Goal: Information Seeking & Learning: Check status

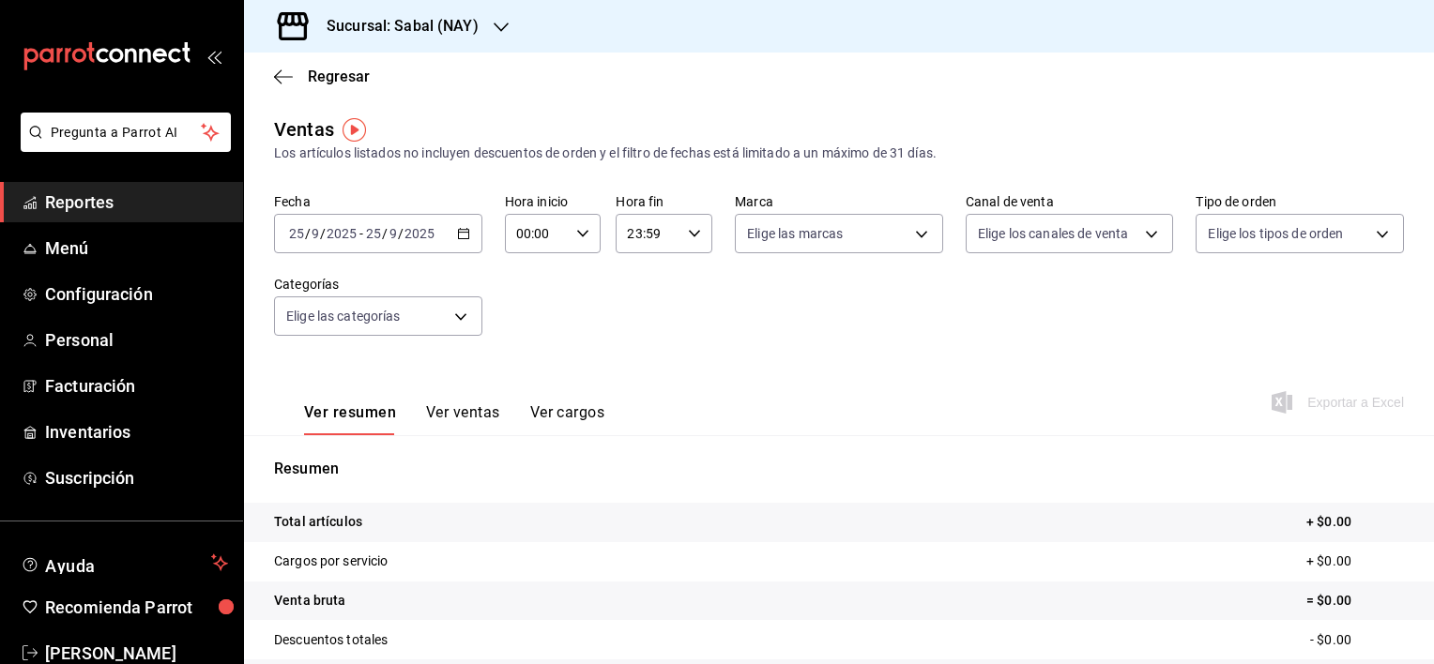
click at [457, 242] on div "[DATE] [DATE] - [DATE] [DATE]" at bounding box center [378, 233] width 208 height 39
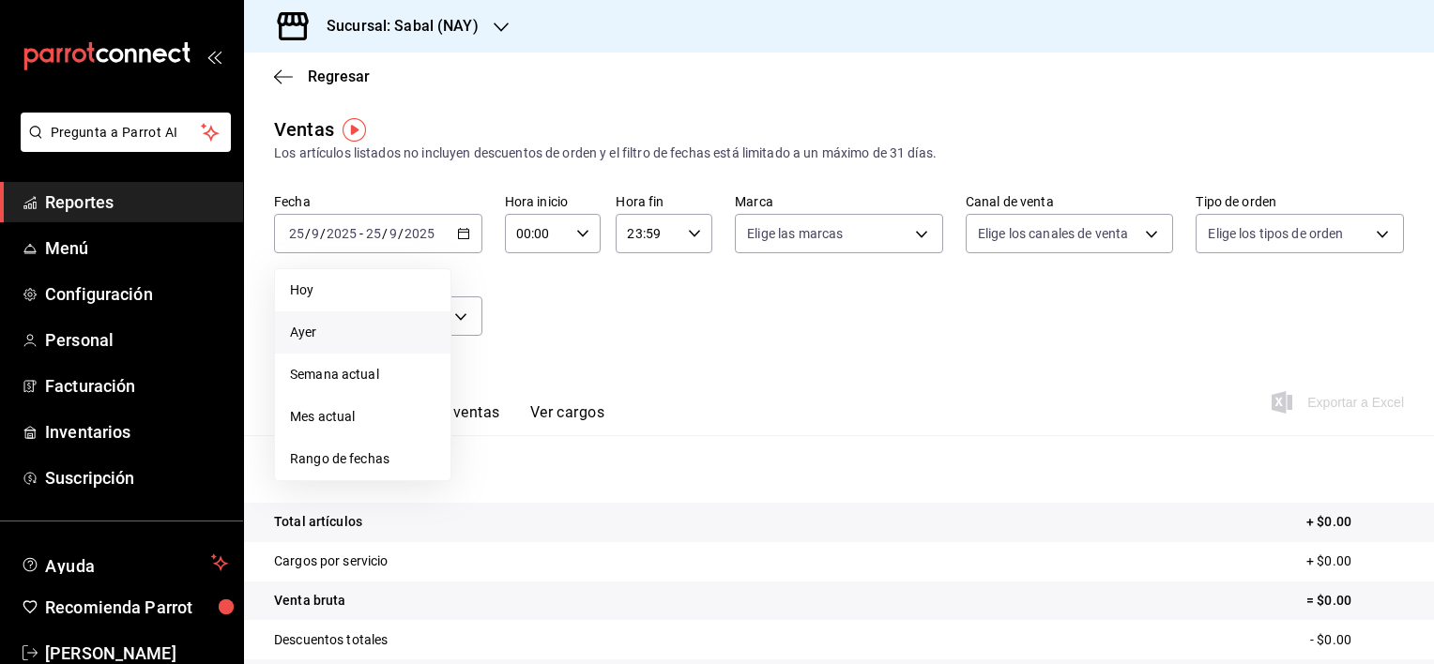
click at [313, 332] on span "Ayer" at bounding box center [362, 333] width 145 height 20
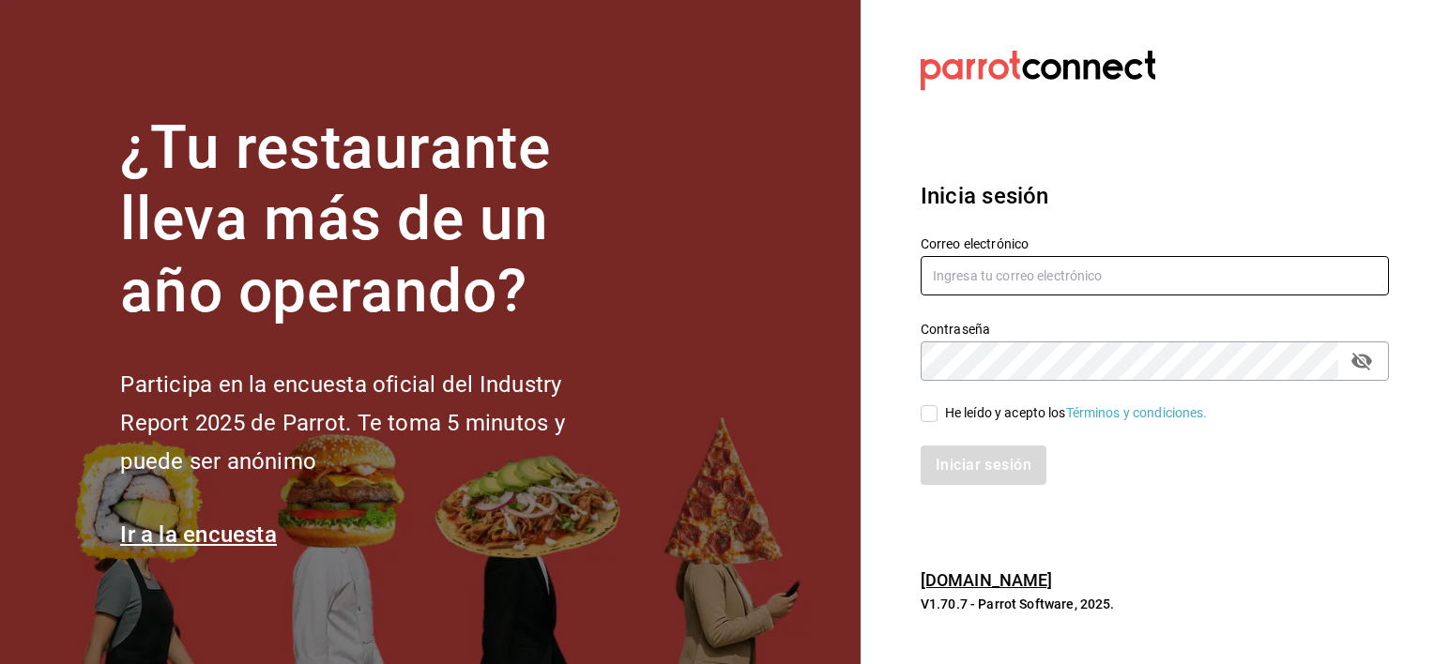
click at [1088, 285] on input "text" at bounding box center [1155, 275] width 468 height 39
type input "jochoa@sabalplaya.com"
click at [932, 417] on input "He leído y acepto los Términos y condiciones." at bounding box center [929, 413] width 17 height 17
checkbox input "true"
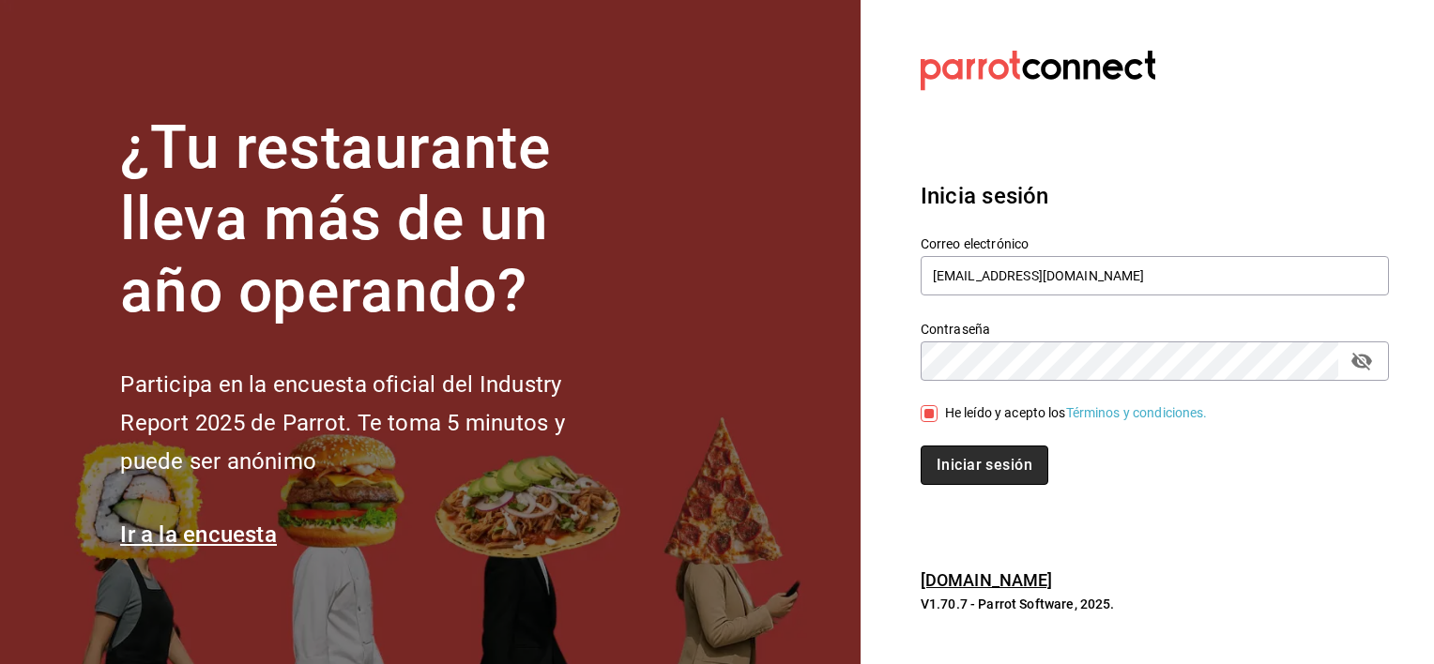
click at [941, 469] on button "Iniciar sesión" at bounding box center [985, 465] width 128 height 39
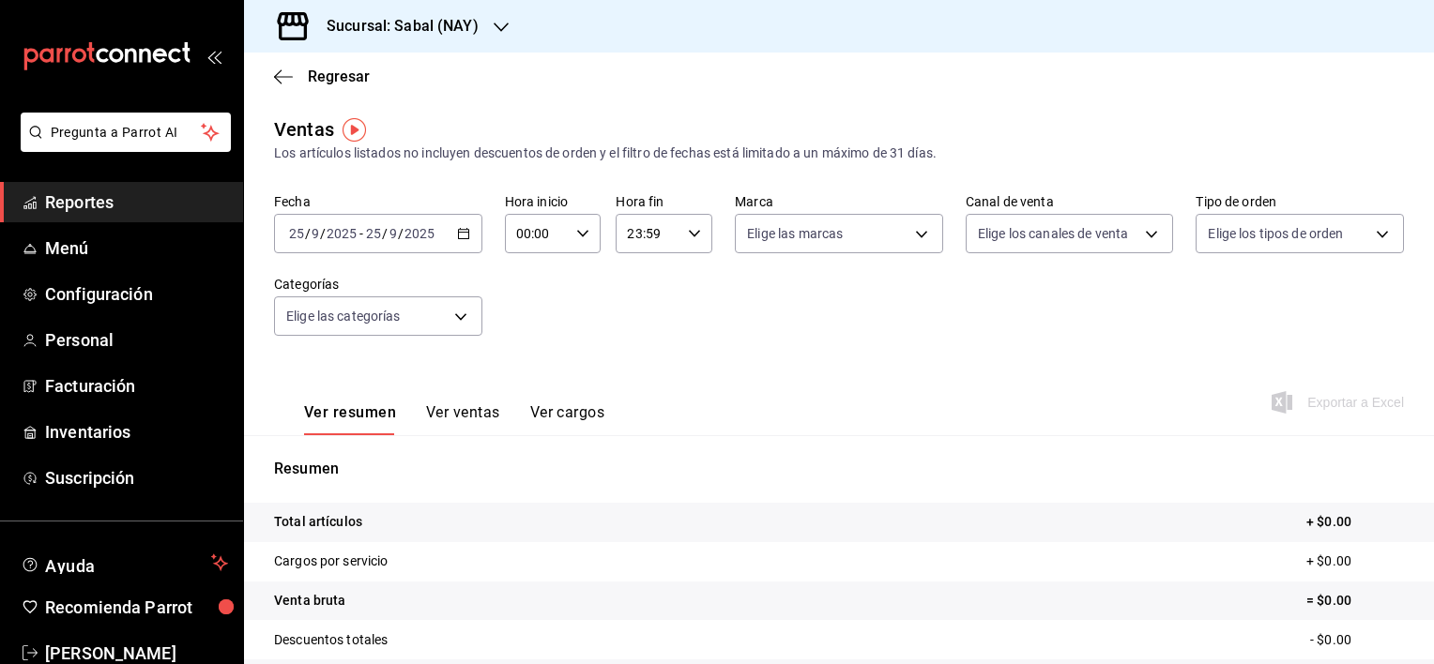
click at [458, 236] on \(Stroke\) "button" at bounding box center [463, 234] width 11 height 10
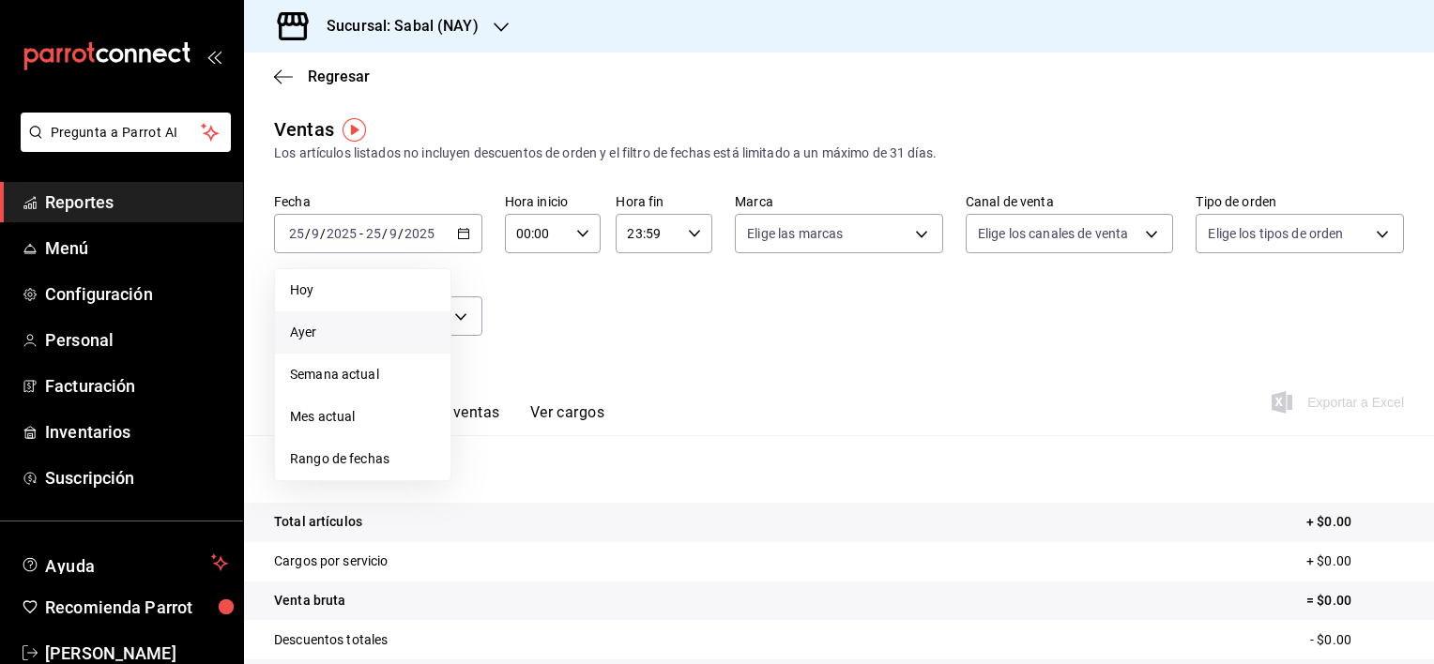
click at [318, 327] on span "Ayer" at bounding box center [362, 333] width 145 height 20
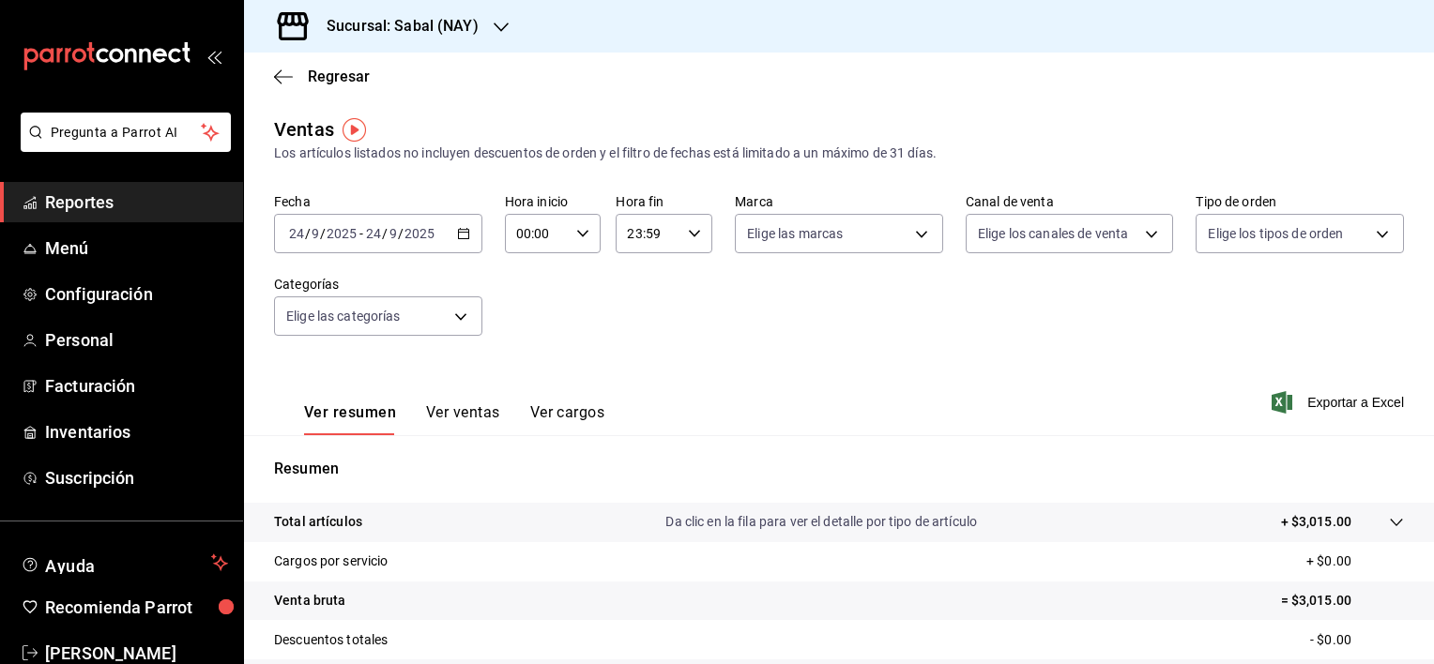
click at [474, 413] on button "Ver ventas" at bounding box center [463, 419] width 74 height 32
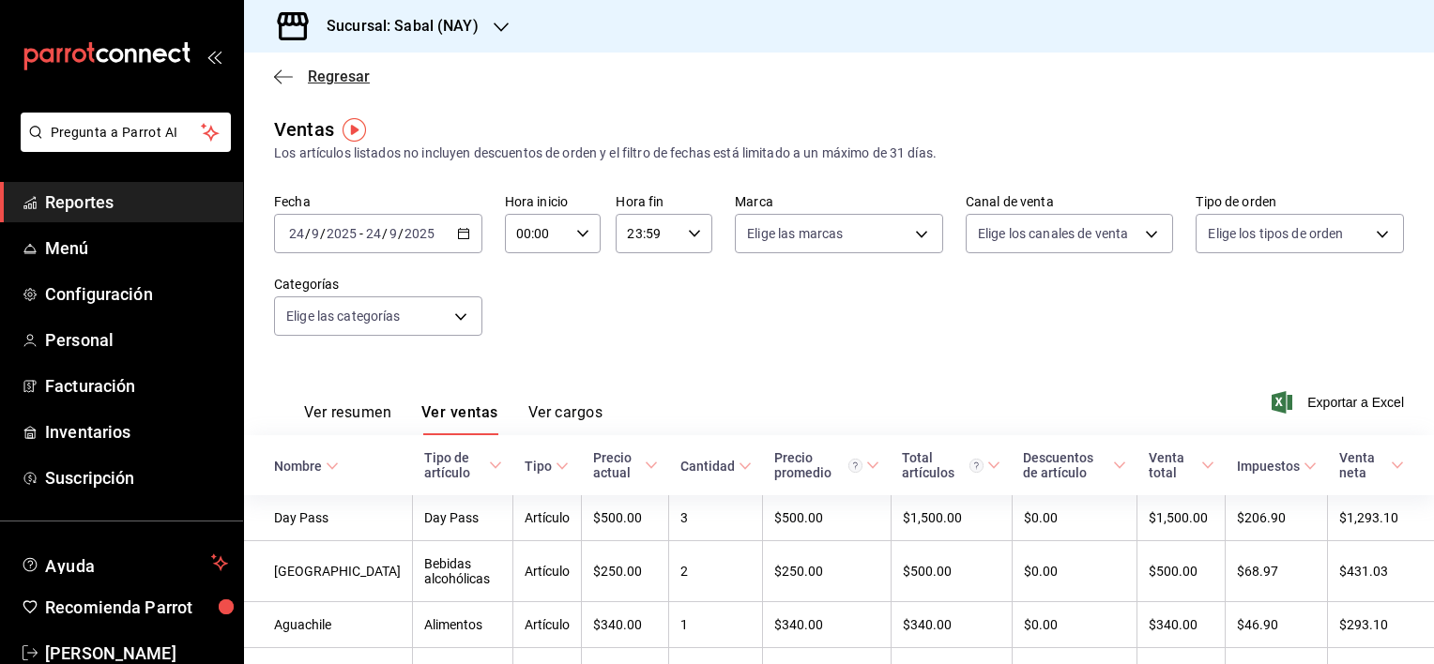
click at [276, 79] on icon "button" at bounding box center [278, 76] width 8 height 14
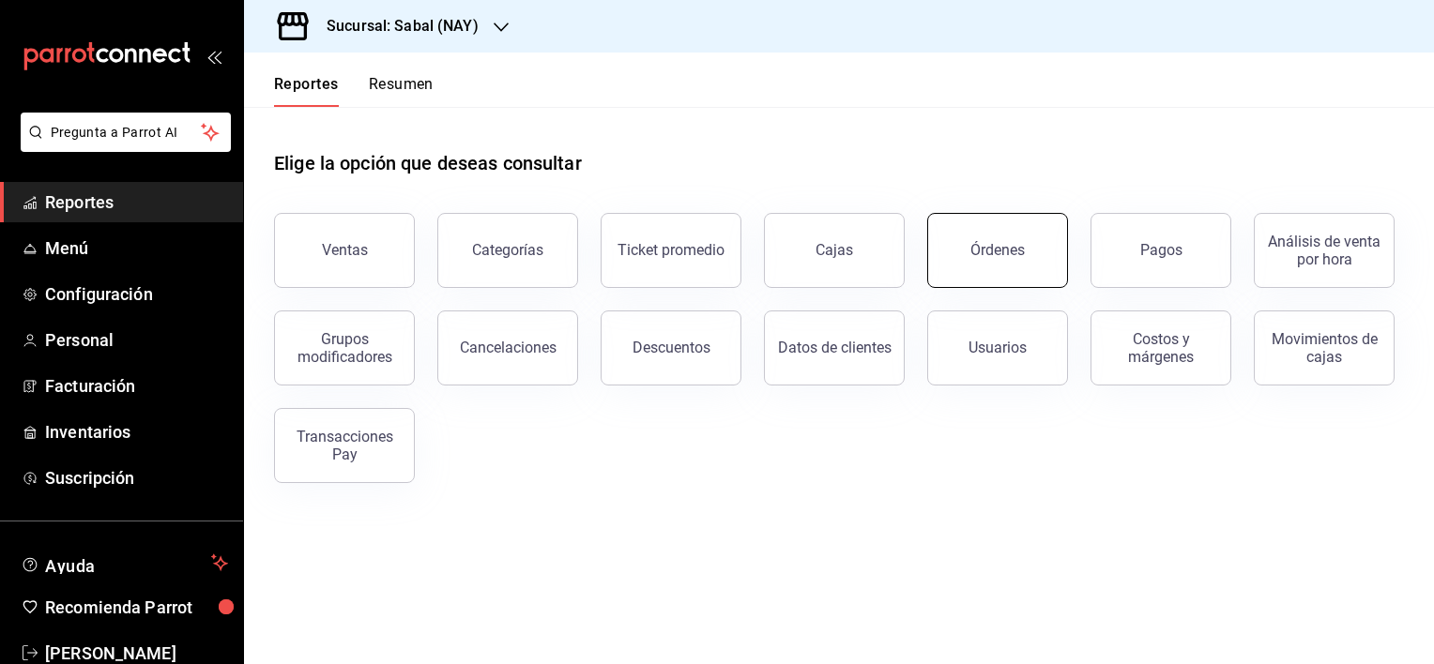
click at [1000, 255] on div "Órdenes" at bounding box center [997, 250] width 54 height 18
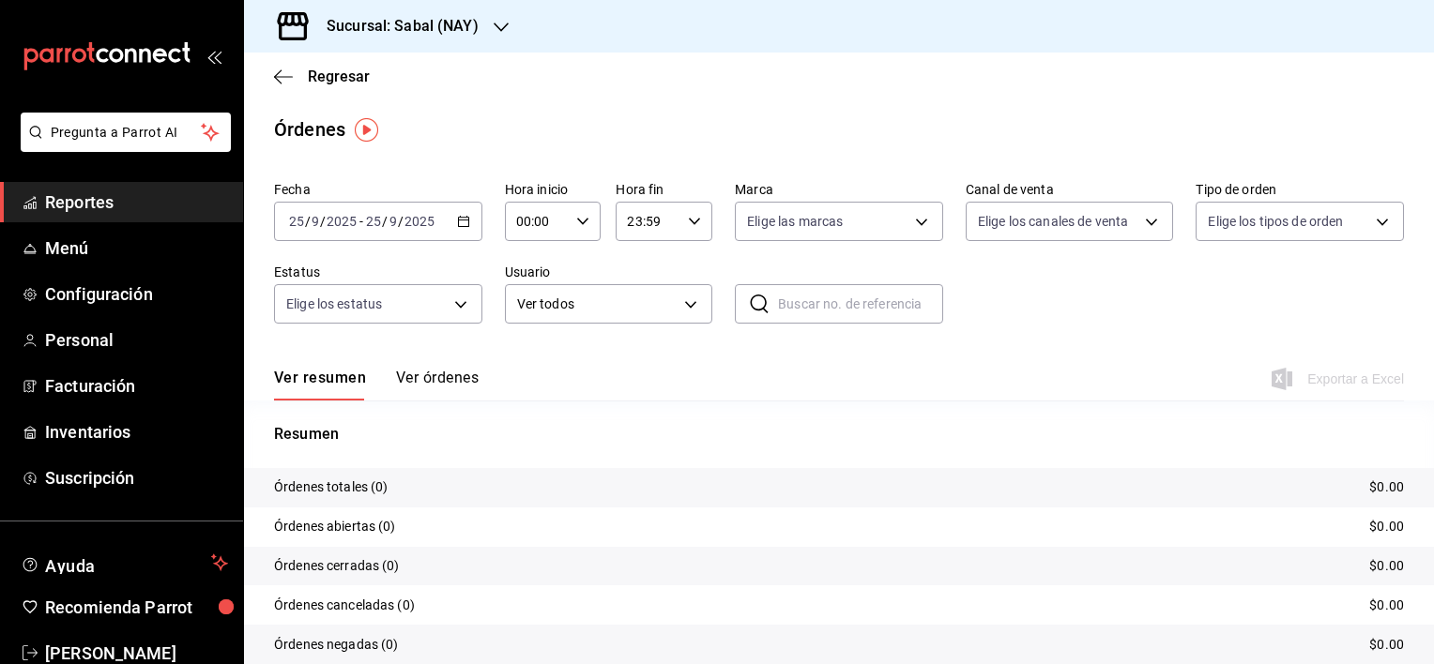
click at [462, 222] on icon "button" at bounding box center [463, 221] width 13 height 13
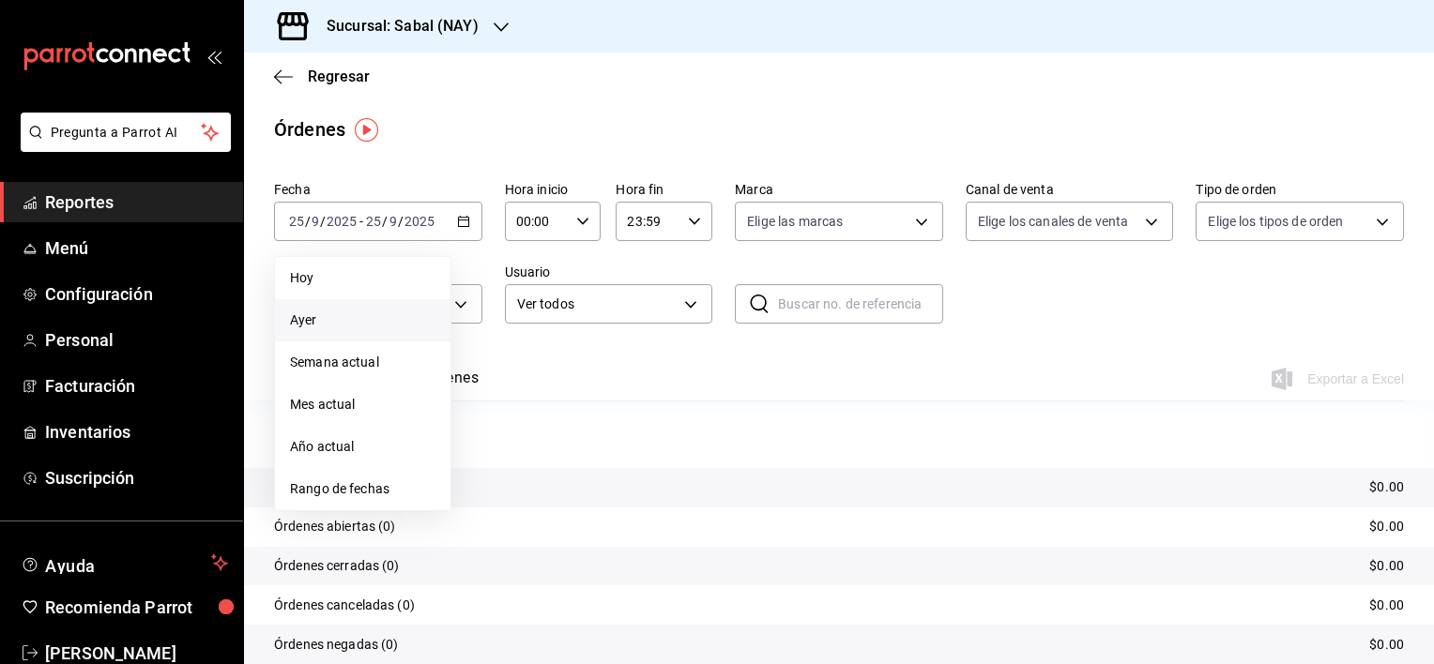
click at [315, 327] on span "Ayer" at bounding box center [362, 321] width 145 height 20
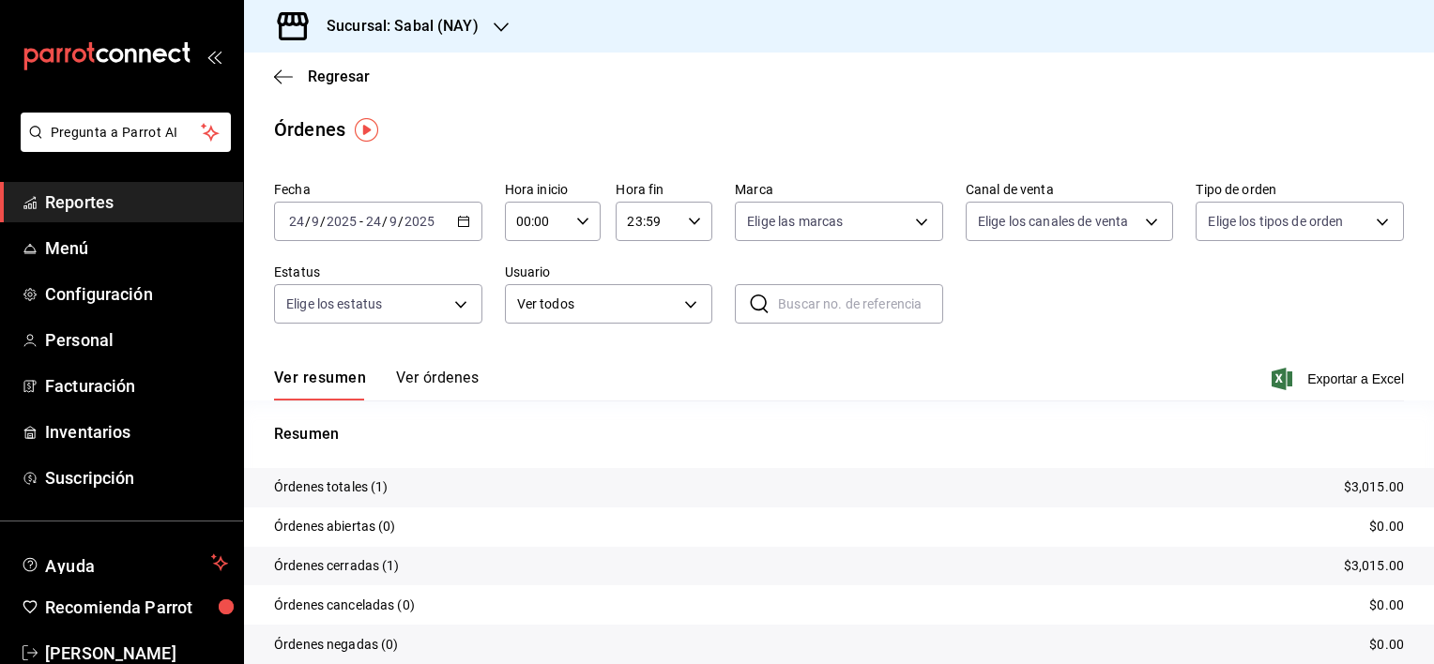
click at [441, 375] on button "Ver órdenes" at bounding box center [437, 385] width 83 height 32
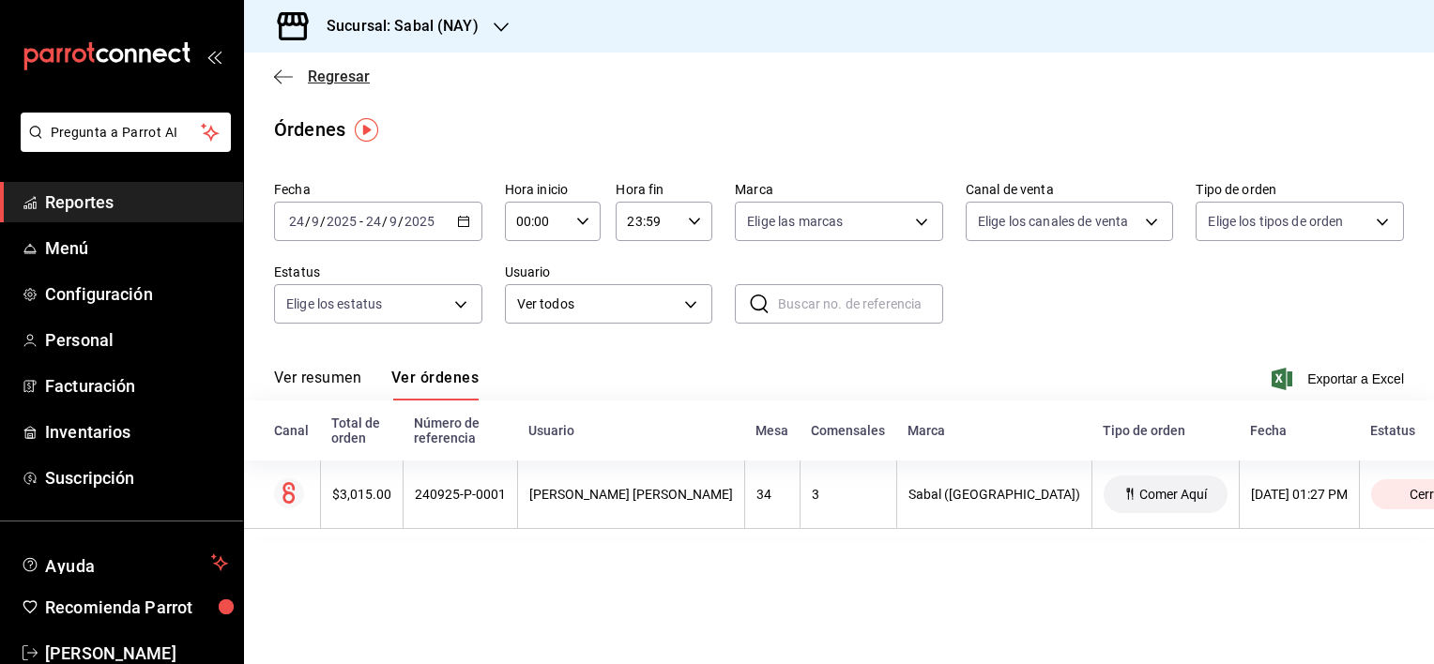
click at [281, 78] on icon "button" at bounding box center [283, 76] width 19 height 17
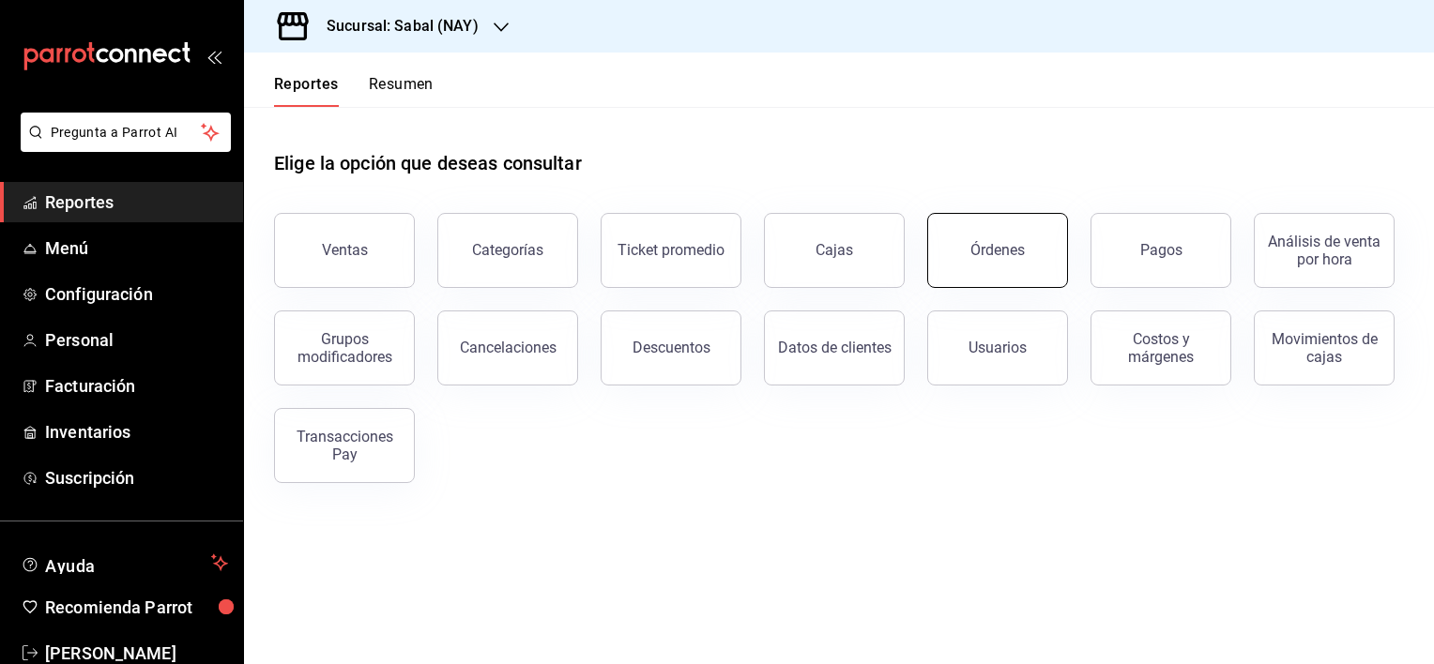
click at [1027, 260] on button "Órdenes" at bounding box center [997, 250] width 141 height 75
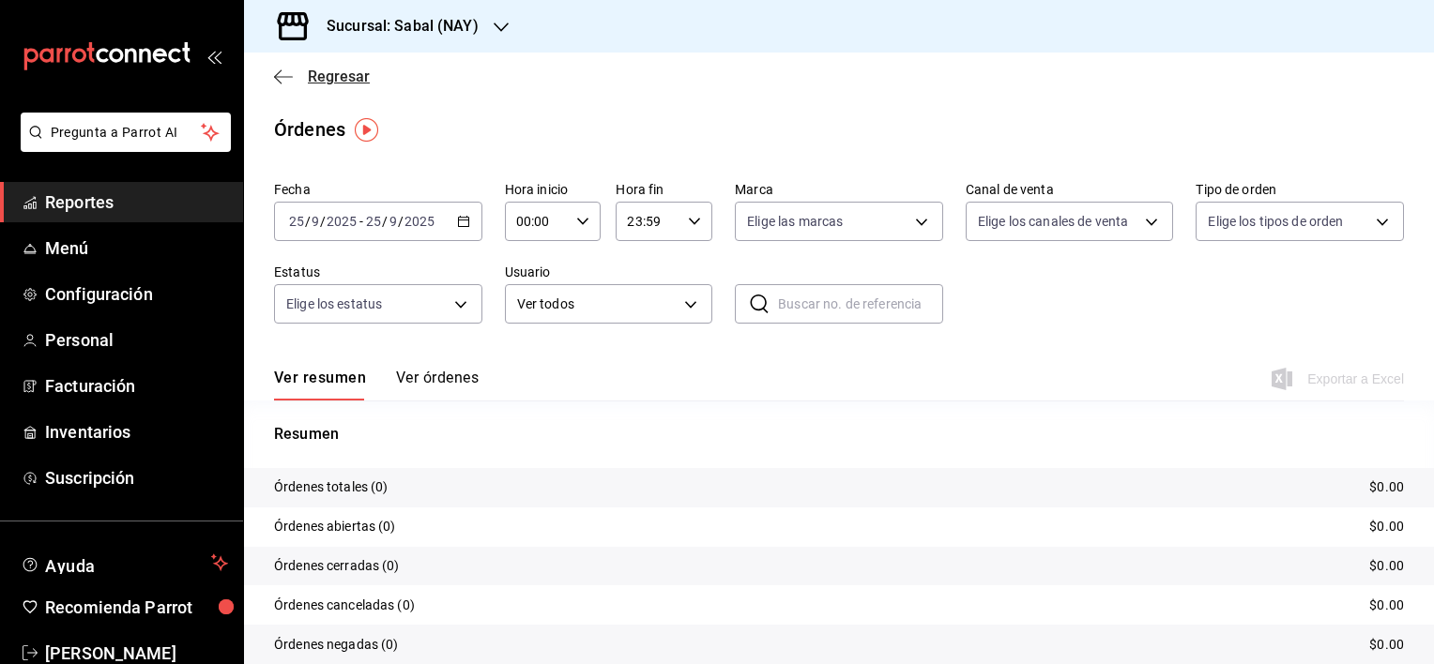
click at [279, 73] on icon "button" at bounding box center [283, 76] width 19 height 17
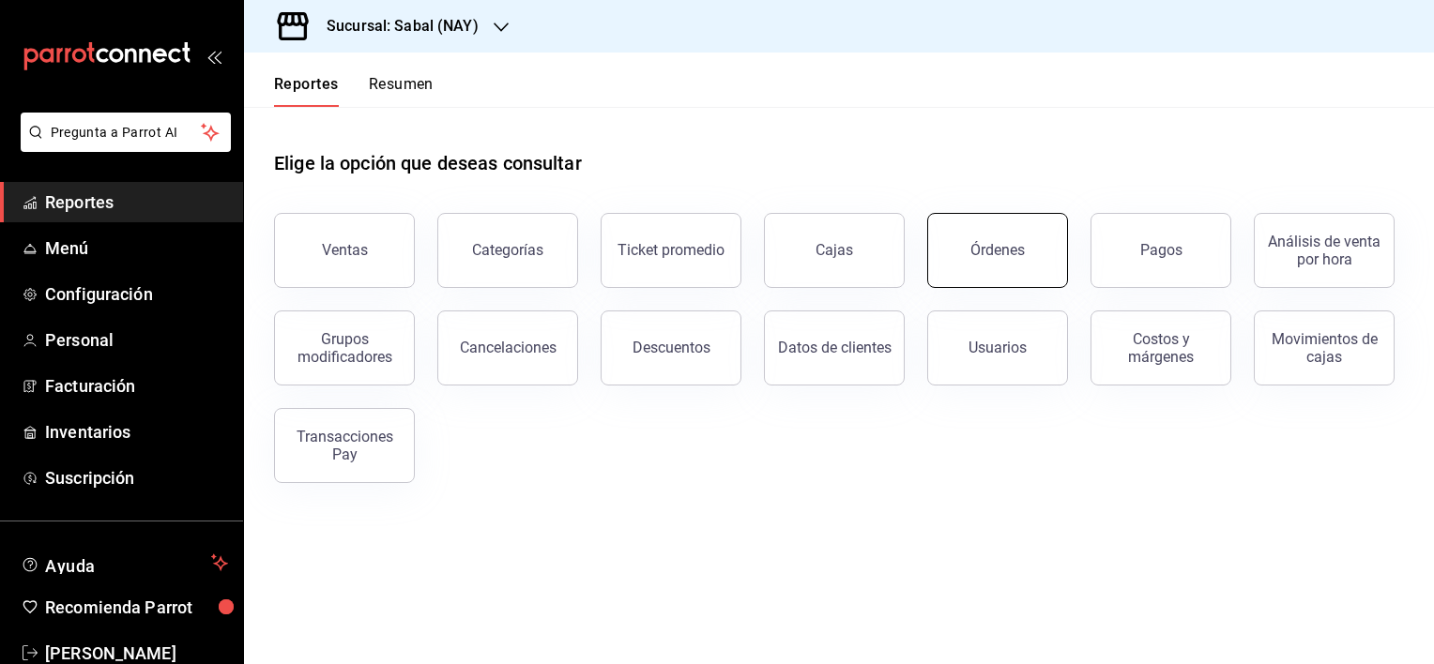
click at [1002, 270] on button "Órdenes" at bounding box center [997, 250] width 141 height 75
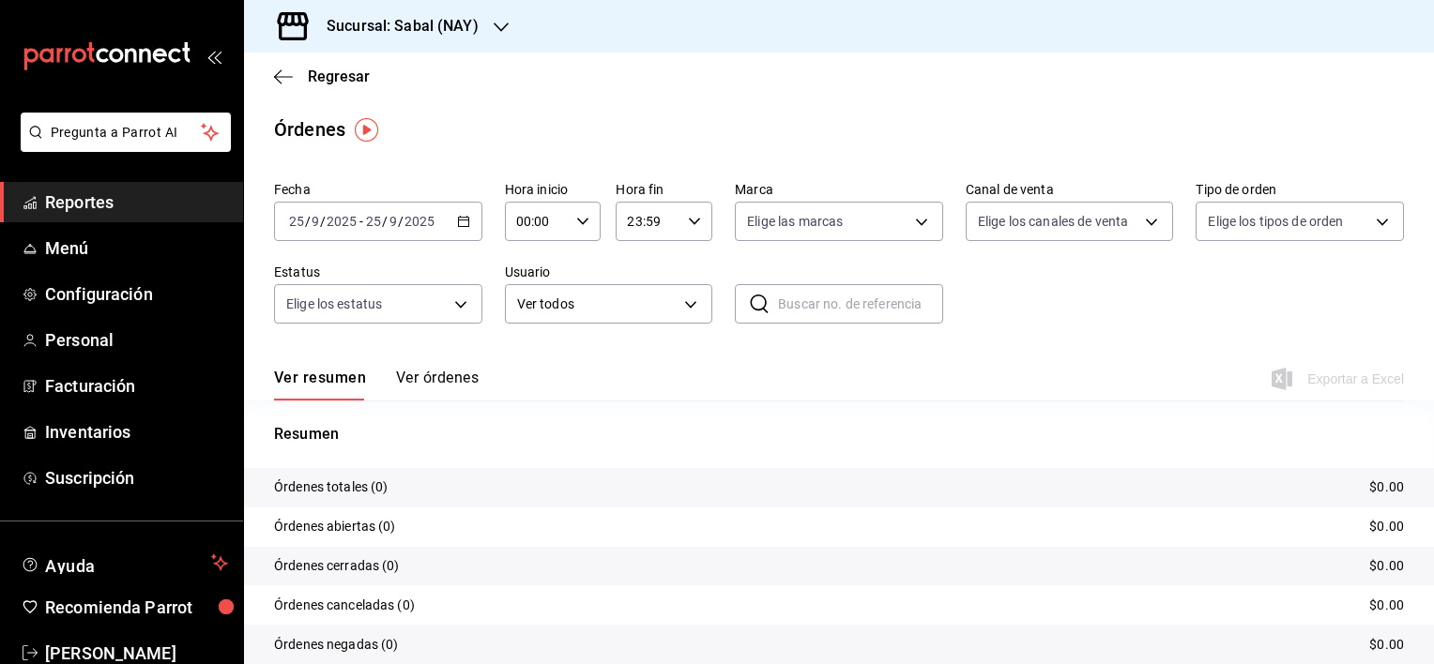
click at [462, 223] on icon "button" at bounding box center [463, 221] width 13 height 13
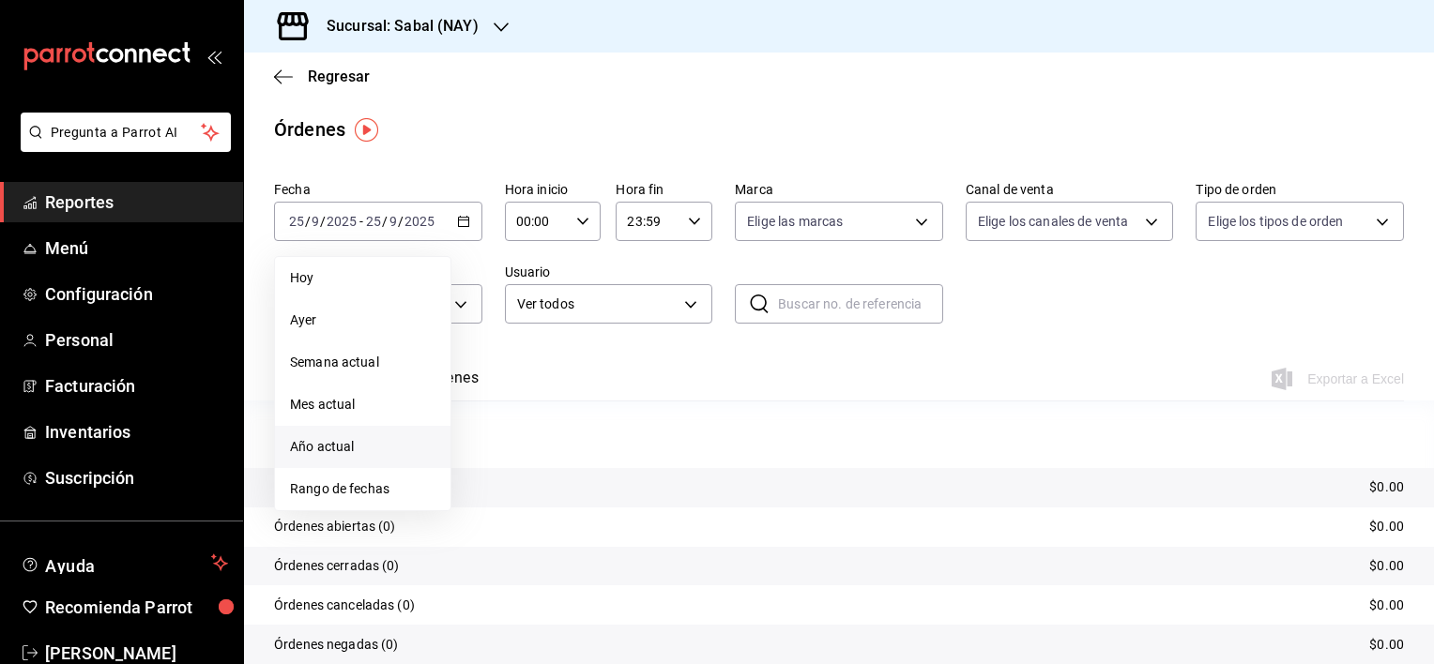
click at [327, 445] on span "Año actual" at bounding box center [362, 447] width 145 height 20
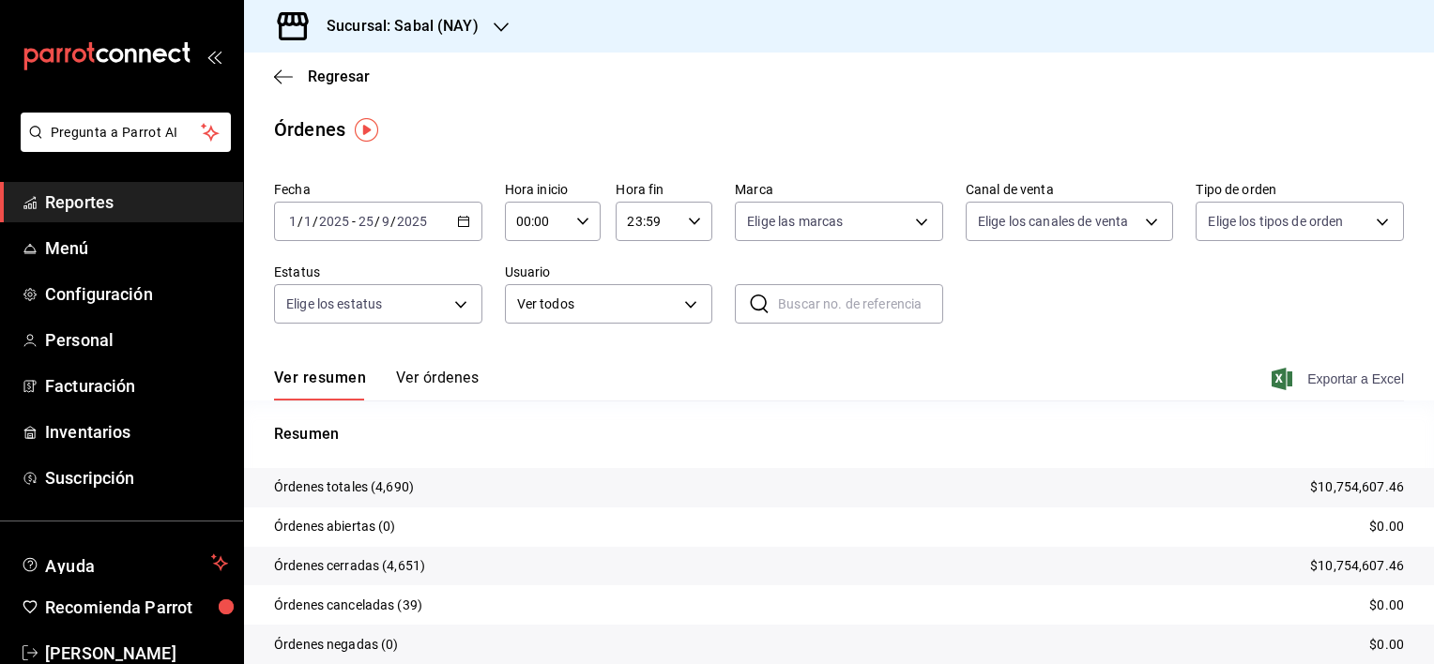
click at [1338, 378] on span "Exportar a Excel" at bounding box center [1339, 379] width 129 height 23
click at [442, 381] on button "Ver órdenes" at bounding box center [437, 385] width 83 height 32
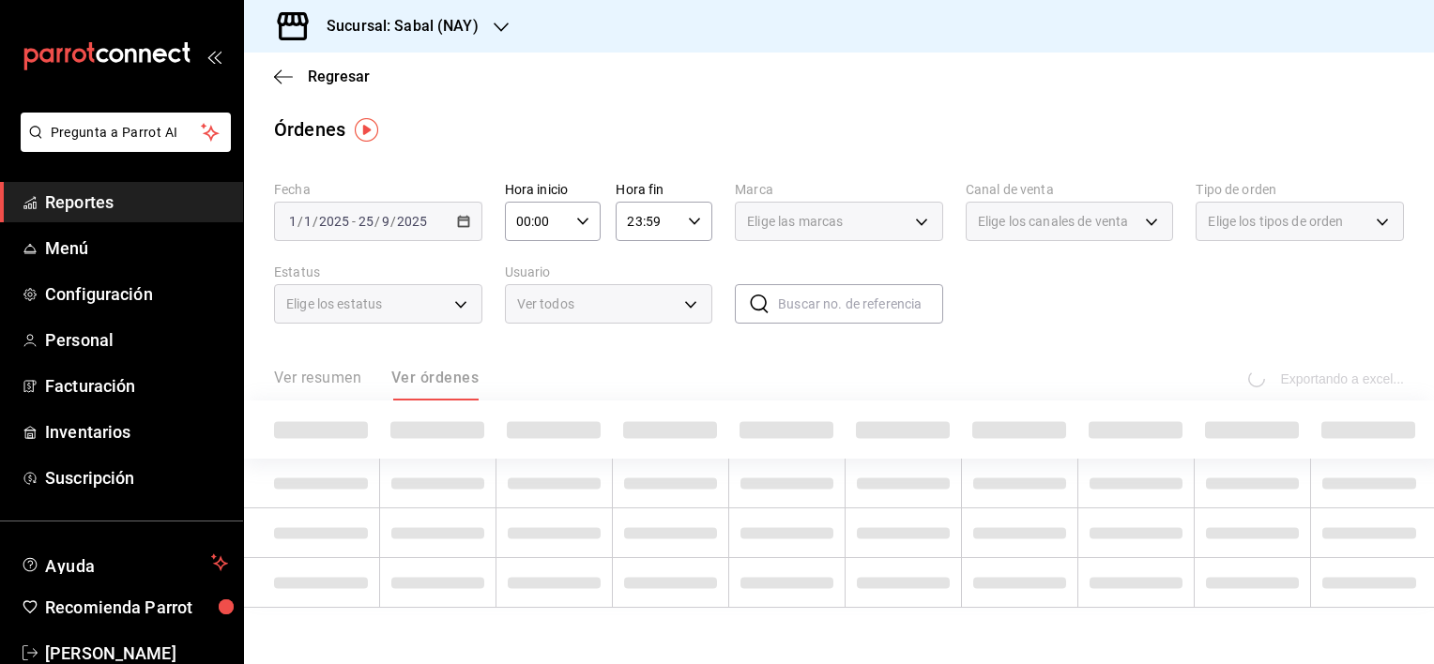
click at [328, 378] on div "Ver resumen Ver órdenes" at bounding box center [376, 385] width 205 height 32
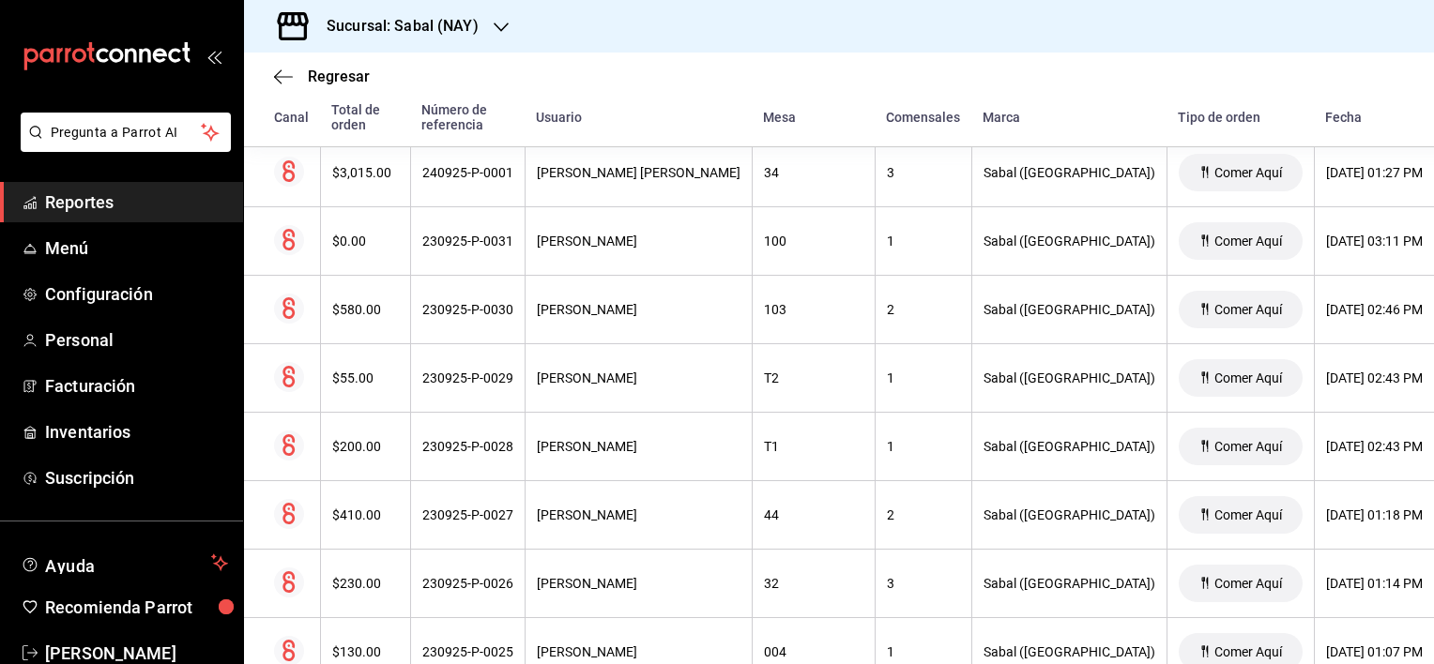
scroll to position [164, 0]
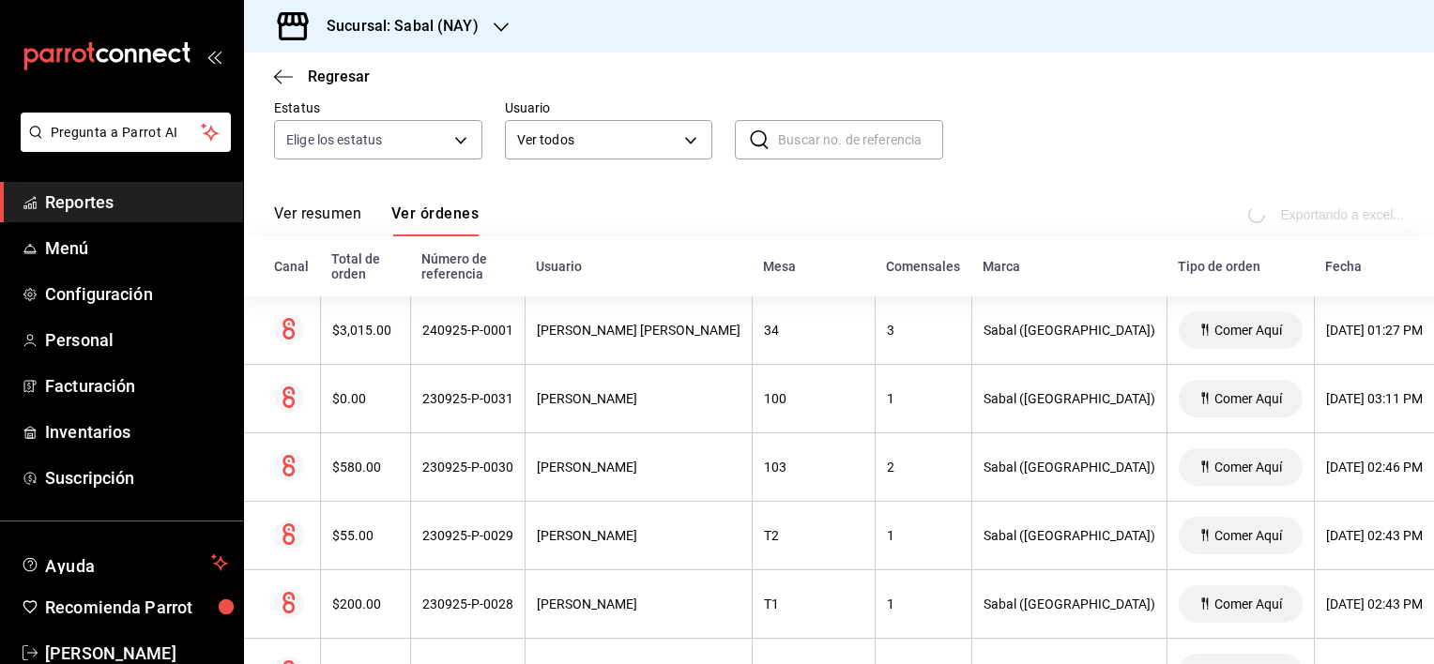
click at [315, 214] on button "Ver resumen" at bounding box center [317, 221] width 87 height 32
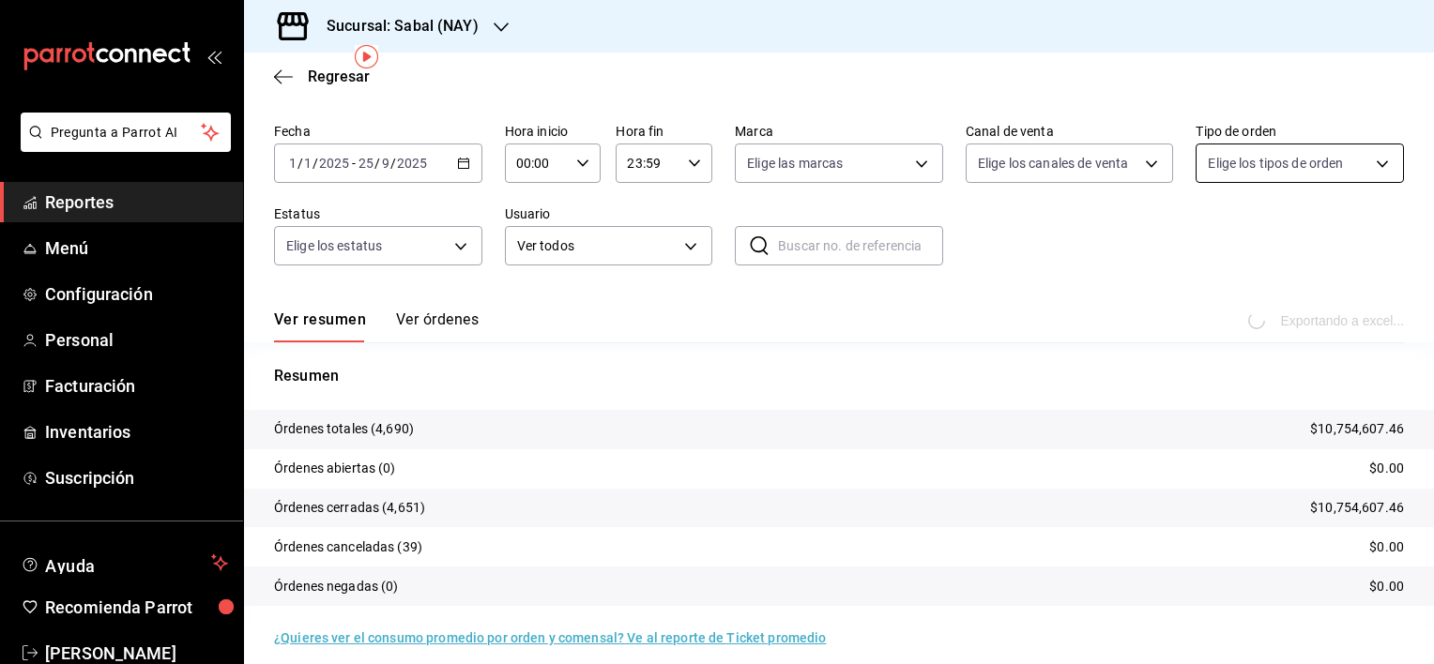
scroll to position [72, 0]
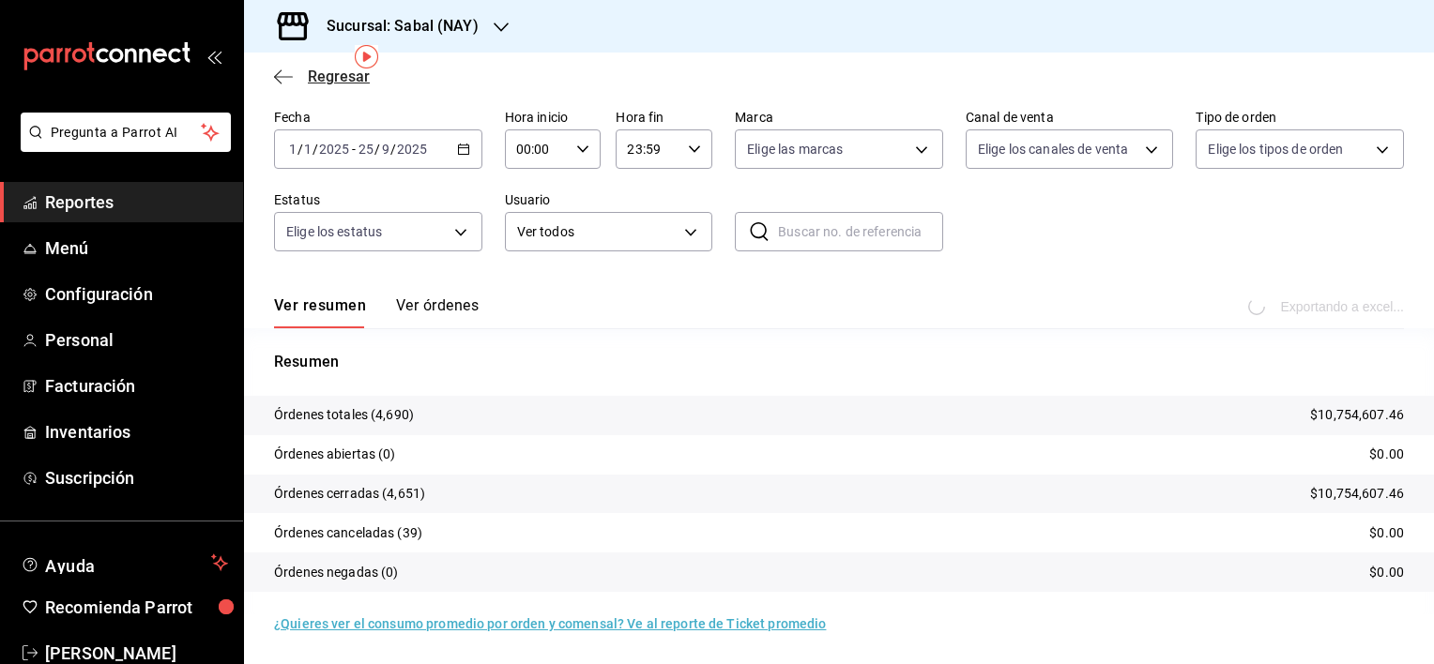
click at [274, 77] on icon "button" at bounding box center [278, 76] width 8 height 14
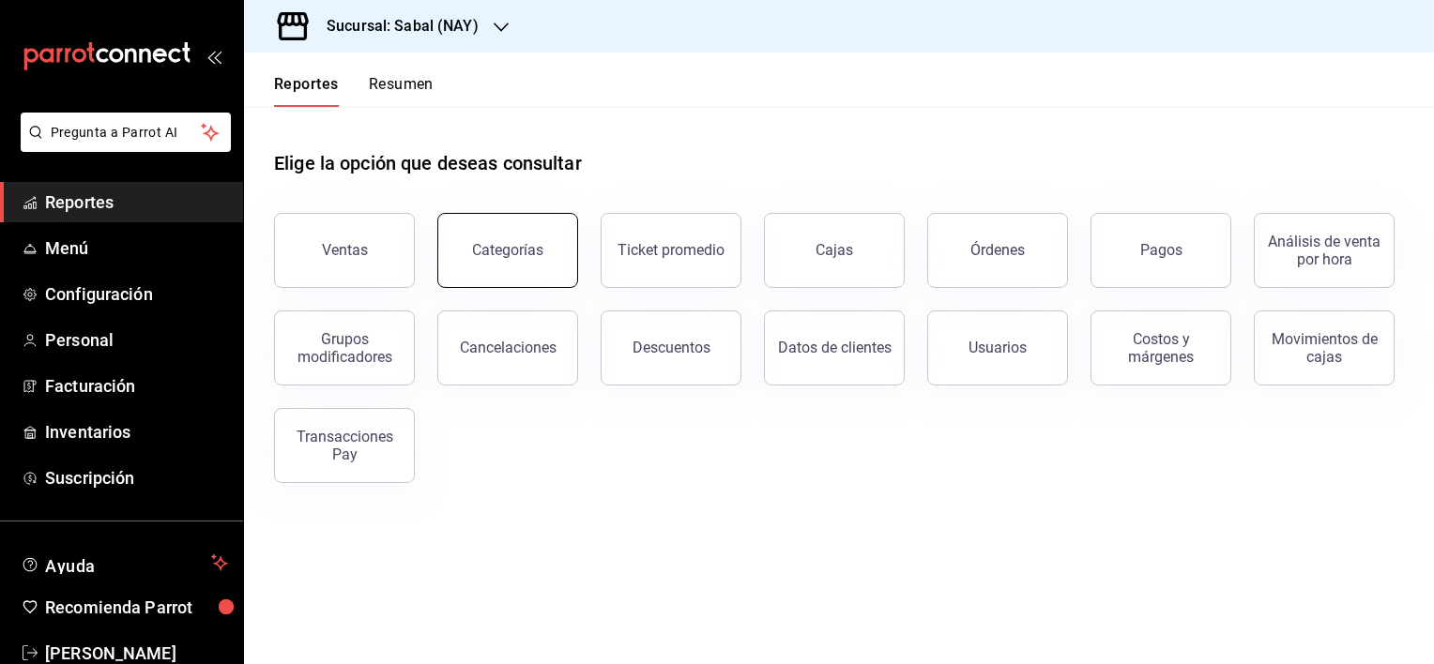
click at [514, 238] on button "Categorías" at bounding box center [507, 250] width 141 height 75
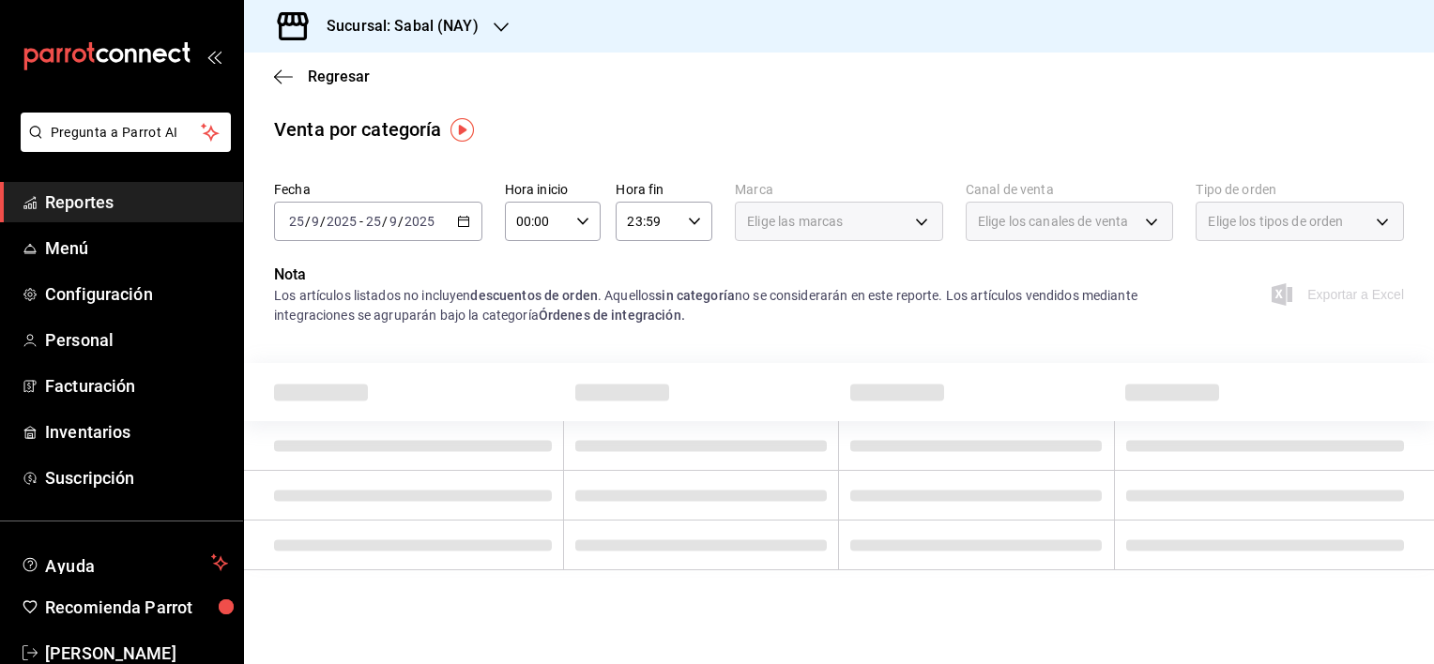
click at [464, 226] on \(Stroke\) "button" at bounding box center [463, 222] width 11 height 10
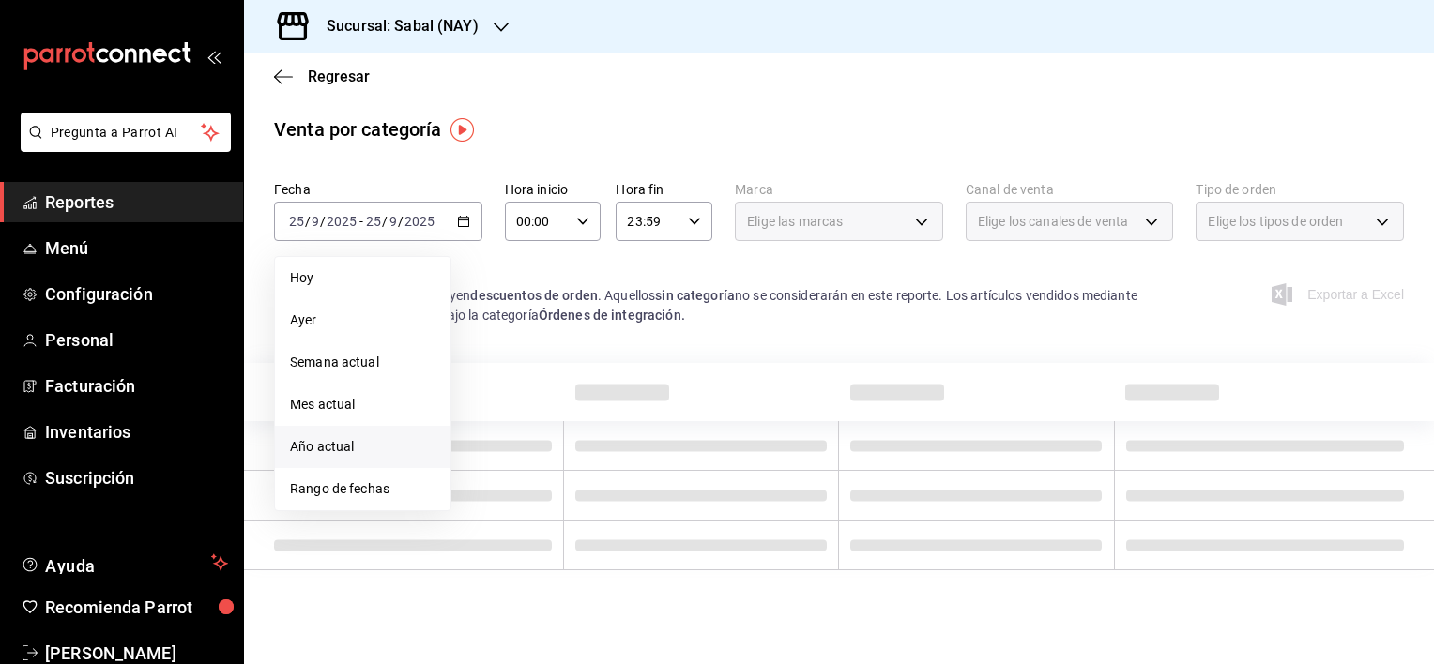
click at [332, 443] on span "Año actual" at bounding box center [362, 447] width 145 height 20
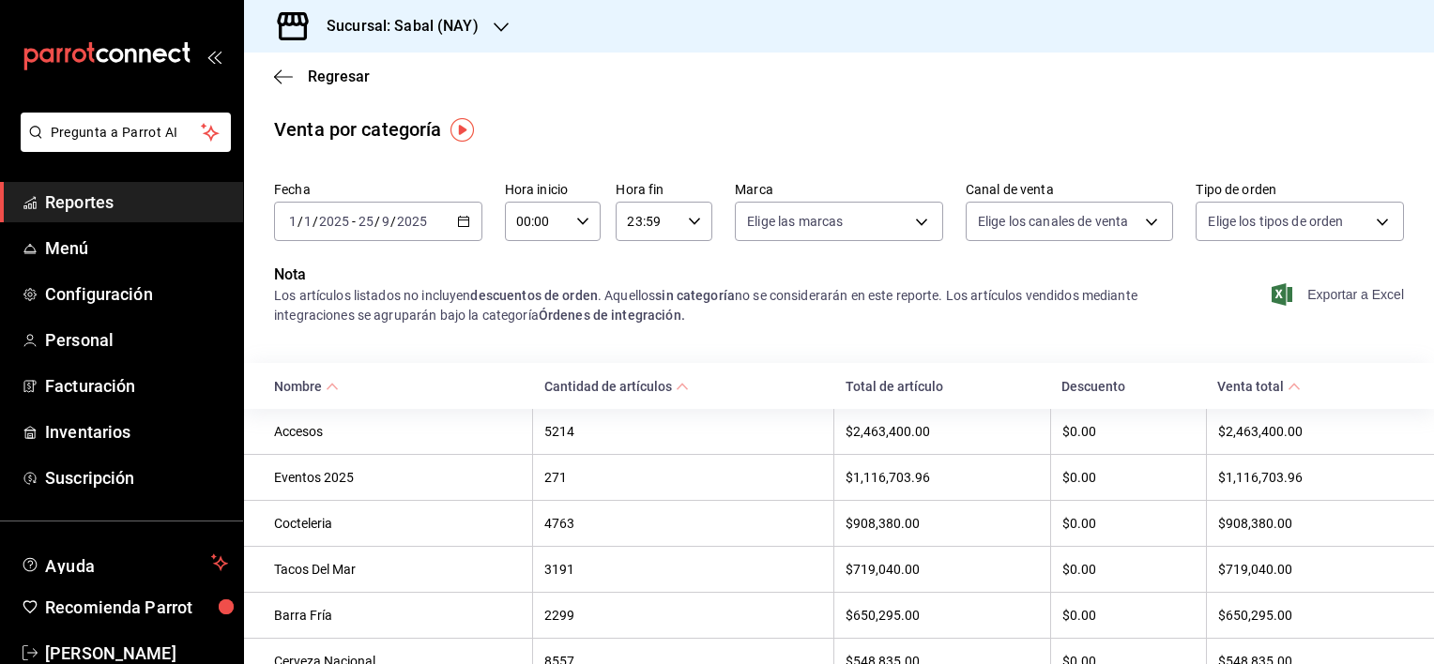
click at [1329, 294] on span "Exportar a Excel" at bounding box center [1339, 294] width 129 height 23
click at [281, 75] on icon "button" at bounding box center [283, 76] width 19 height 17
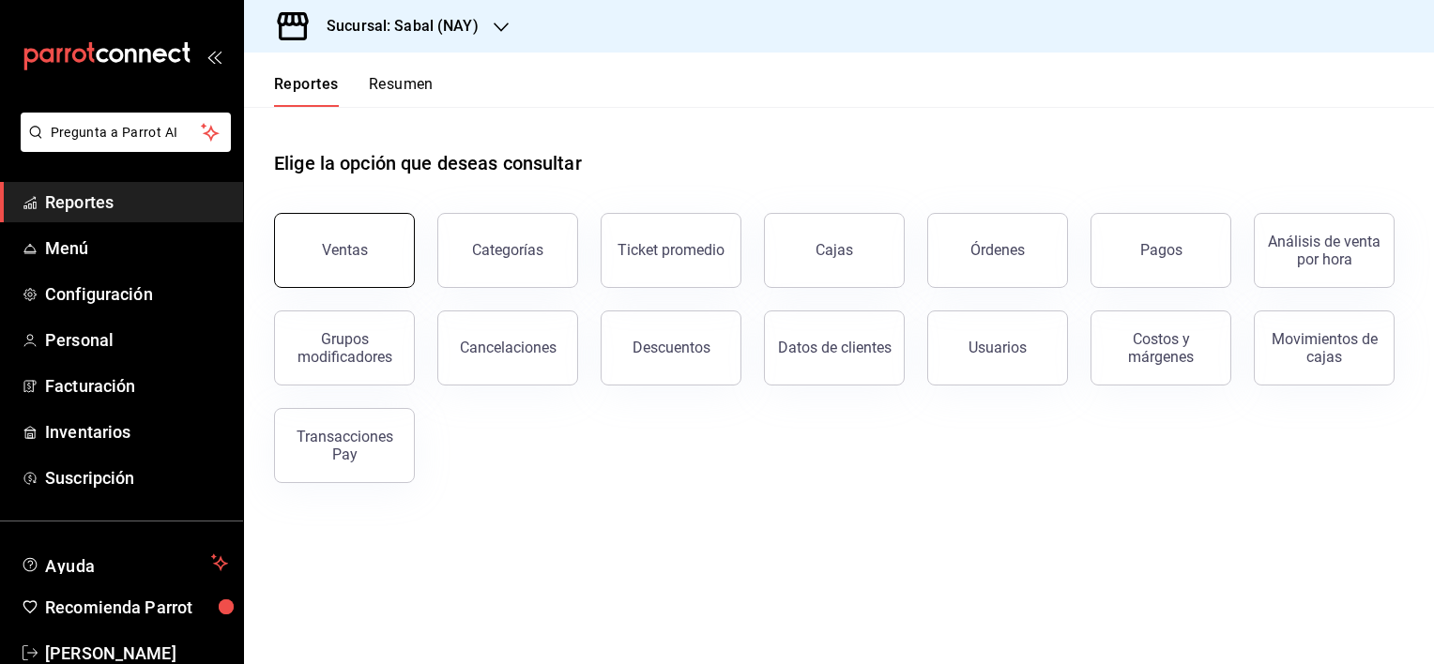
click at [325, 251] on div "Ventas" at bounding box center [345, 250] width 46 height 18
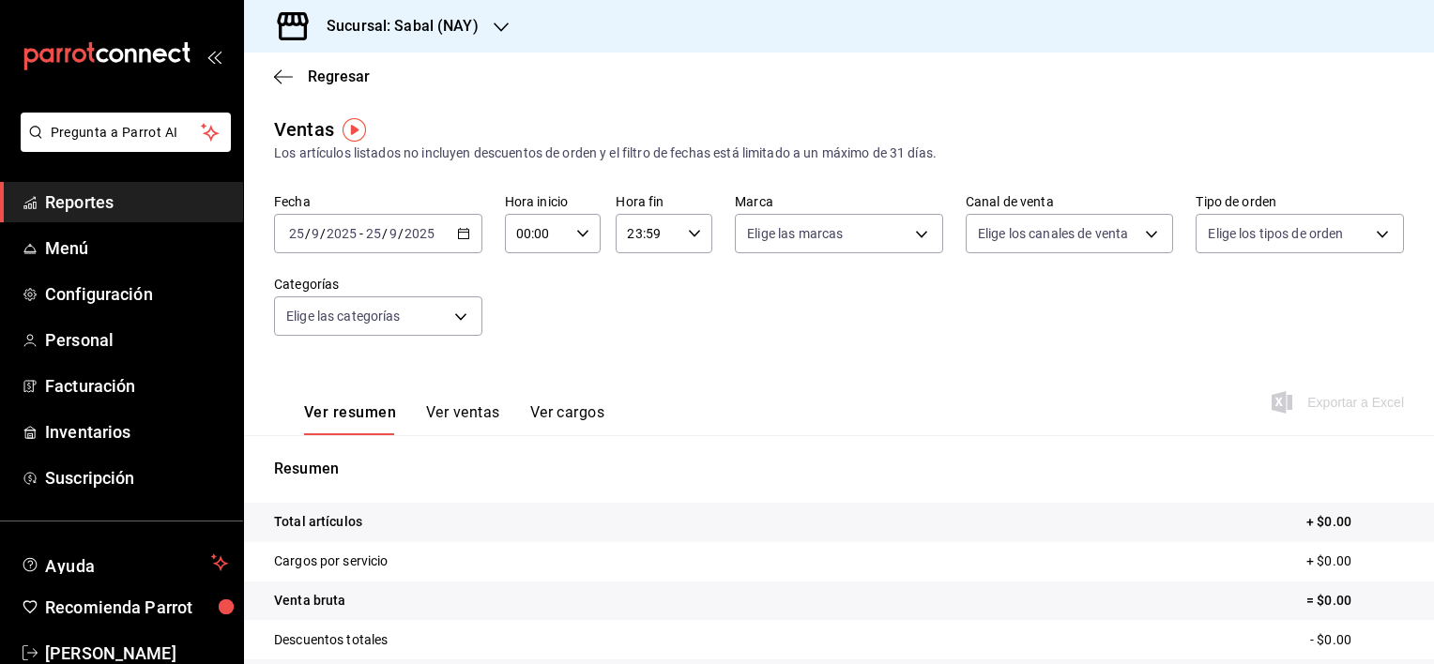
click at [461, 237] on icon "button" at bounding box center [463, 233] width 13 height 13
click at [462, 236] on icon "button" at bounding box center [463, 233] width 13 height 13
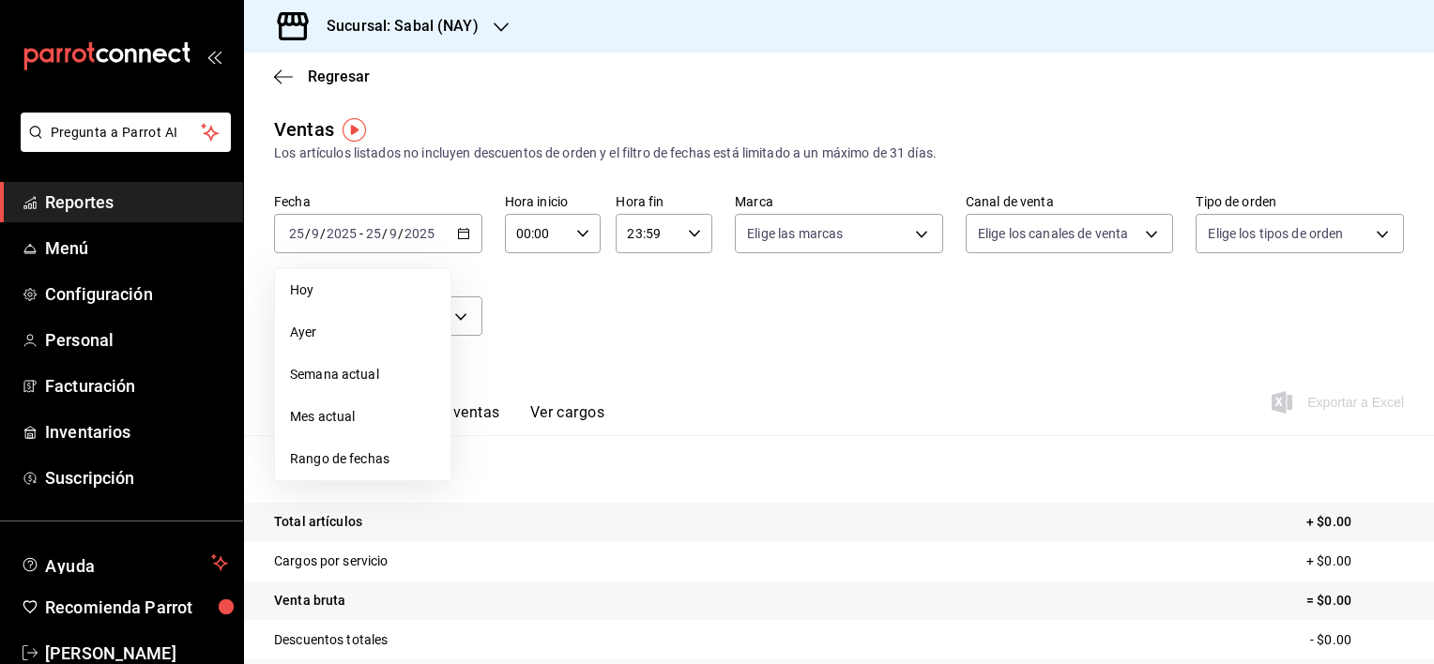
click at [683, 367] on div "Ver resumen Ver ventas Ver cargos Exportar a Excel" at bounding box center [839, 396] width 1190 height 77
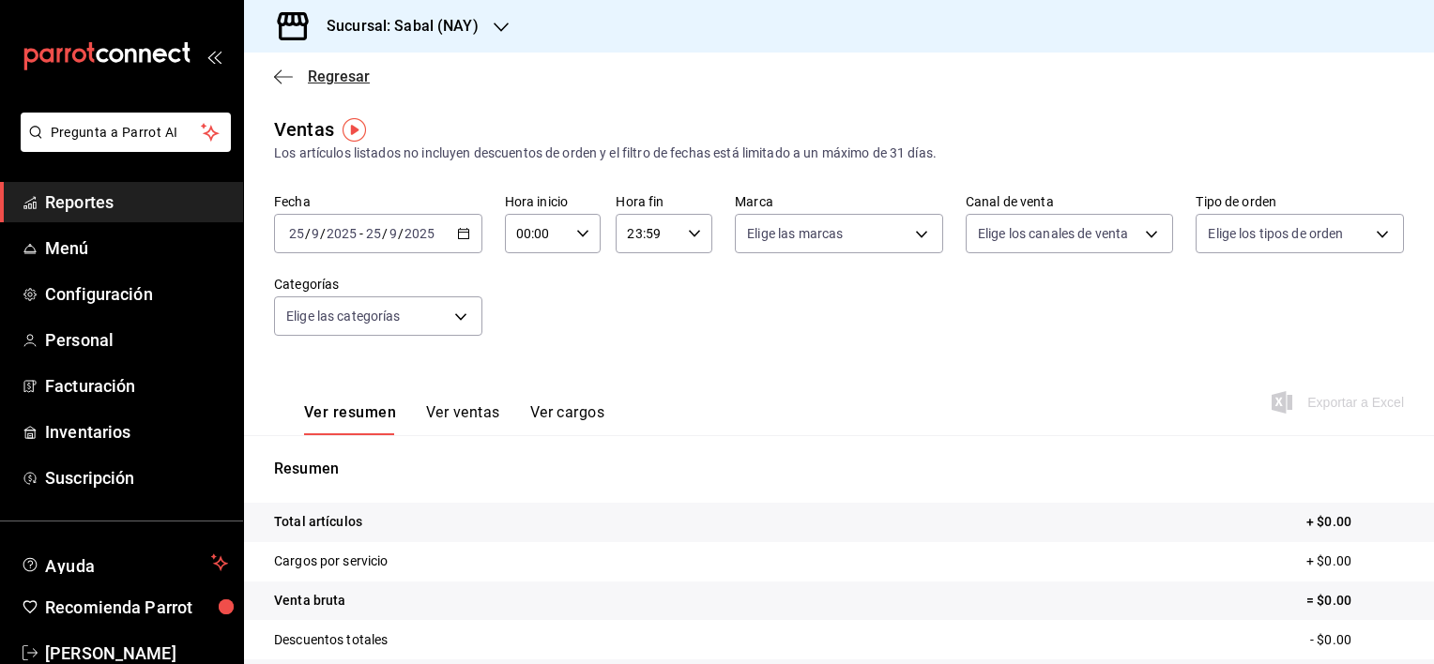
click at [281, 78] on icon "button" at bounding box center [283, 76] width 19 height 17
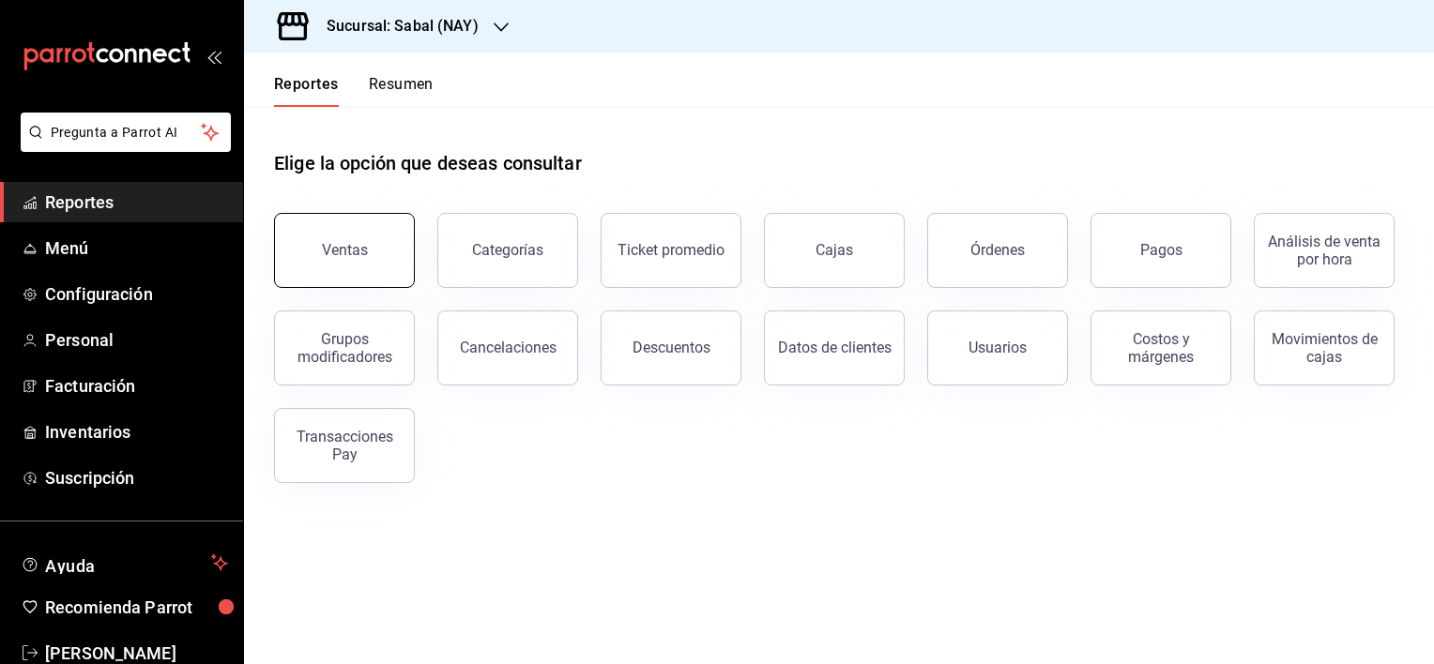
click at [342, 281] on button "Ventas" at bounding box center [344, 250] width 141 height 75
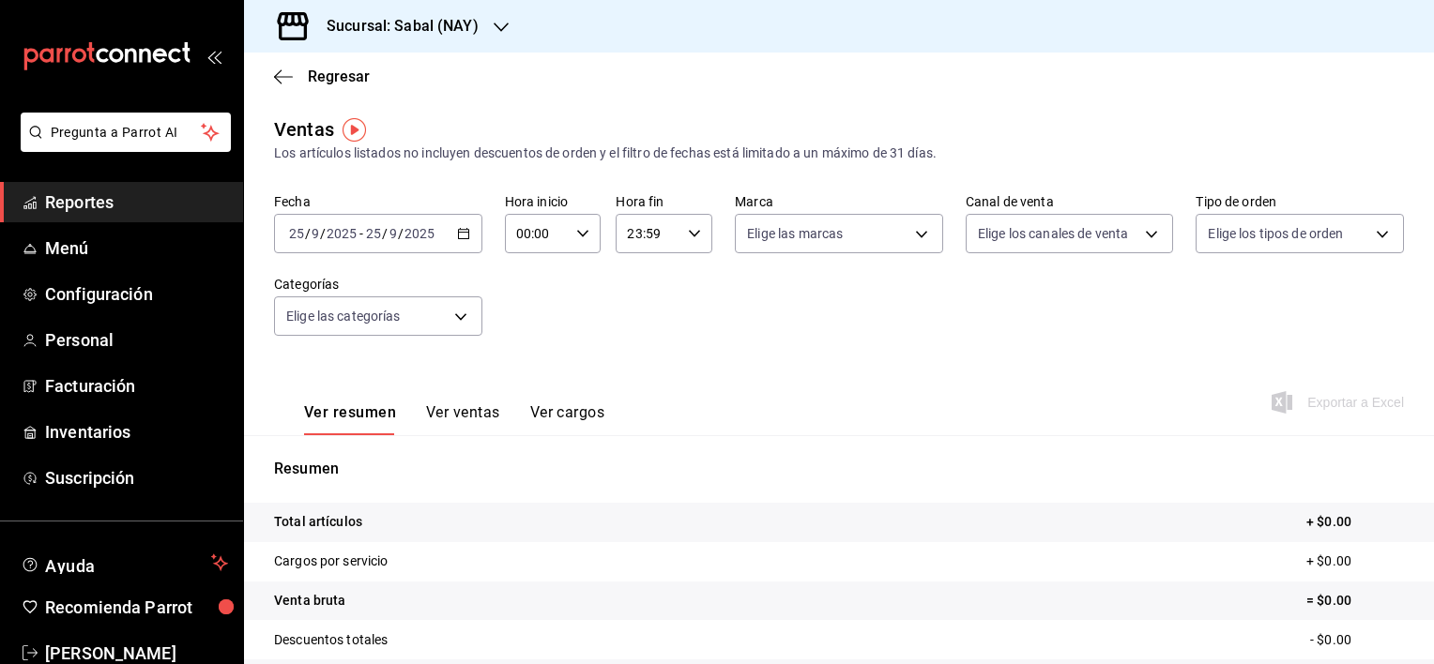
scroll to position [43, 0]
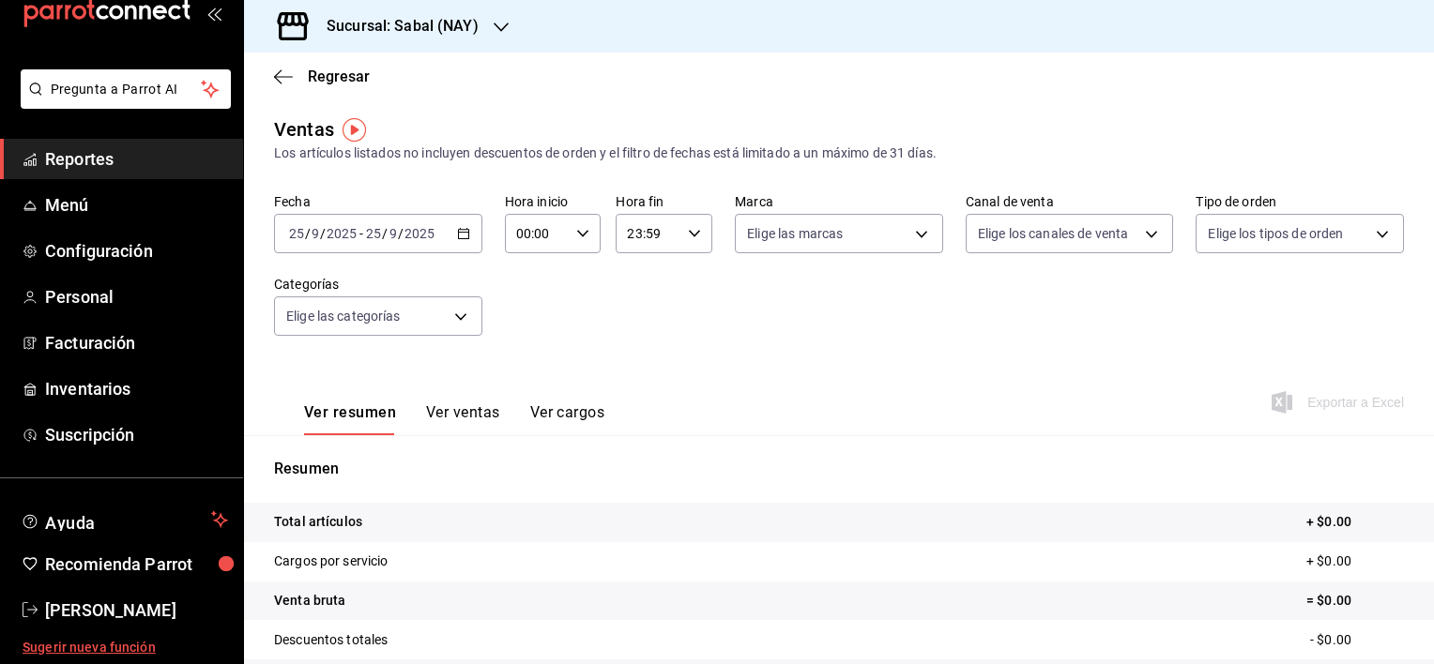
drag, startPoint x: 114, startPoint y: 647, endPoint x: 81, endPoint y: 647, distance: 33.8
click at [81, 647] on span "Sugerir nueva función" at bounding box center [125, 648] width 205 height 20
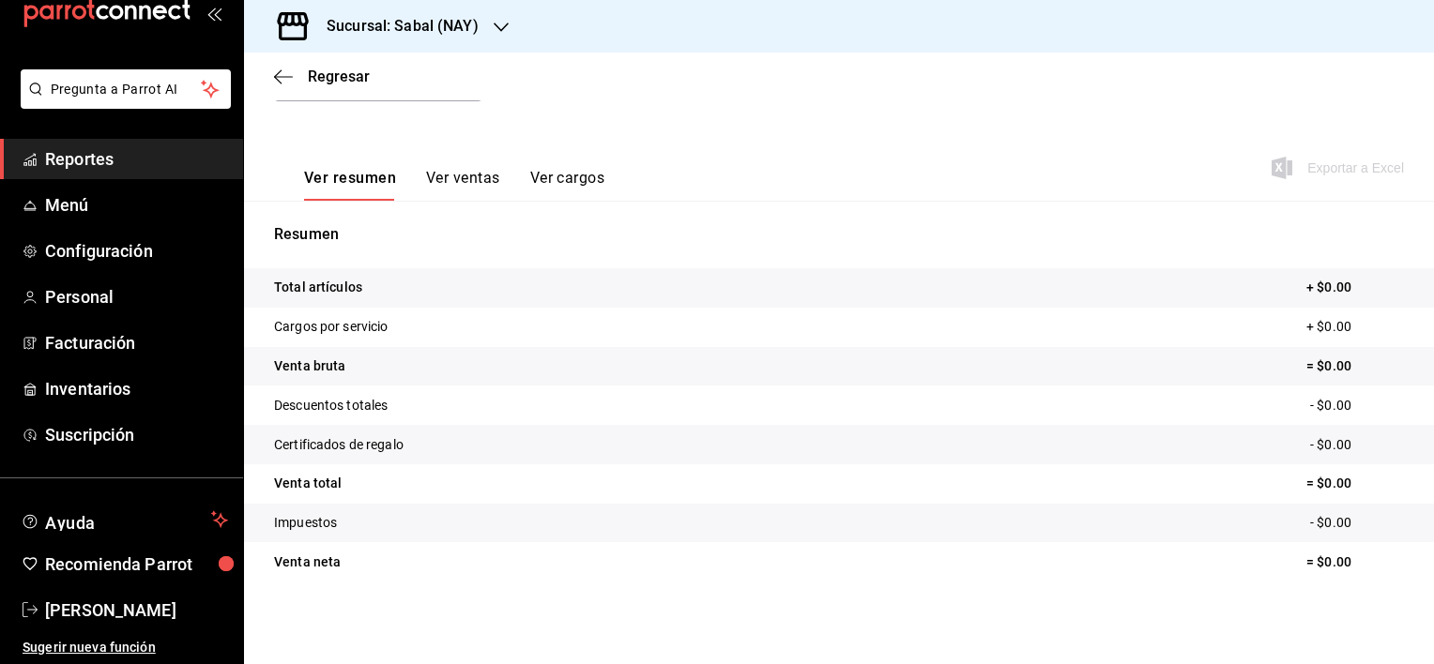
scroll to position [0, 0]
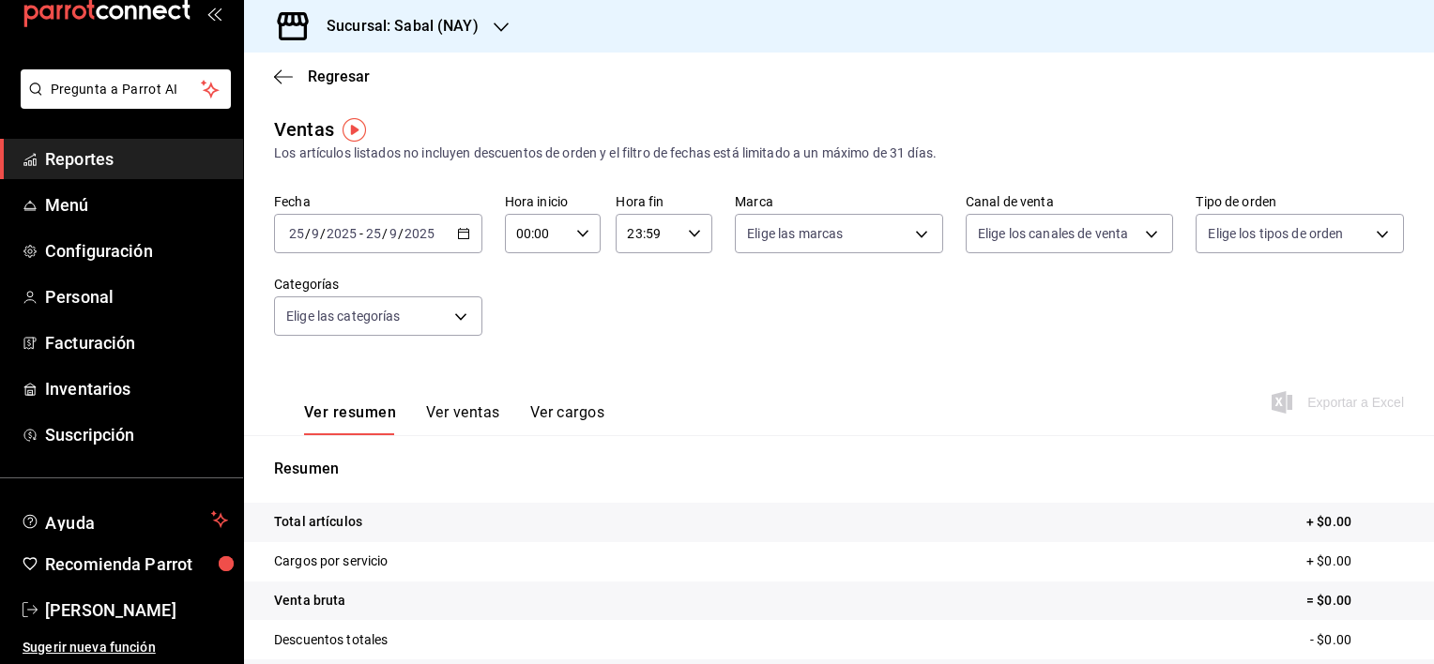
click at [83, 153] on span "Reportes" at bounding box center [136, 158] width 183 height 25
